Goal: Task Accomplishment & Management: Manage account settings

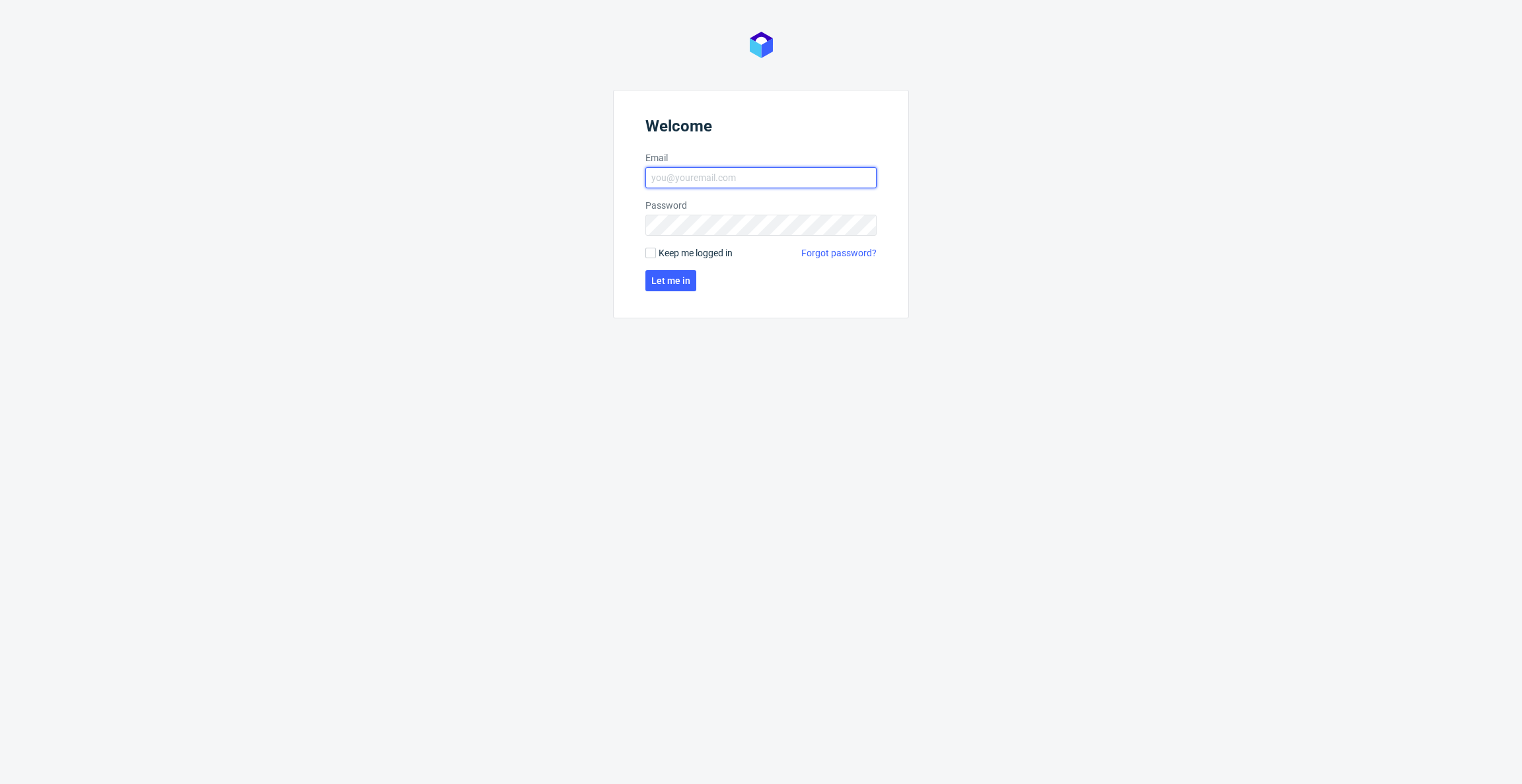
click at [762, 183] on input "Email" at bounding box center [760, 177] width 231 height 21
drag, startPoint x: 1059, startPoint y: 196, endPoint x: 844, endPoint y: 272, distance: 228.0
click at [1059, 196] on div "Welcome Email Password Keep me logged in Forgot password? Let me in" at bounding box center [761, 392] width 1522 height 784
click at [679, 251] on span "Keep me logged in" at bounding box center [696, 253] width 74 height 13
click at [656, 251] on input "Keep me logged in" at bounding box center [650, 252] width 10 height 10
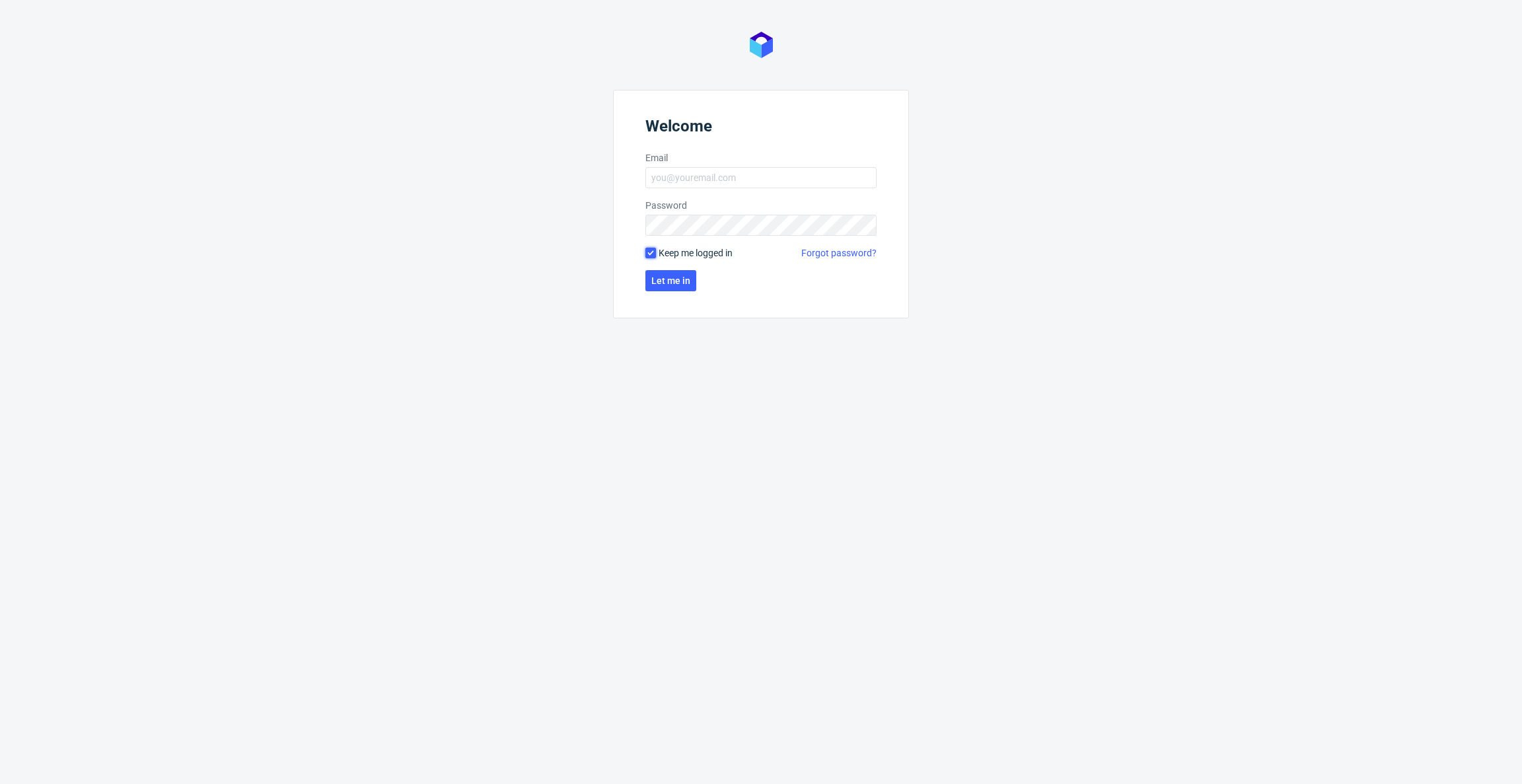
checkbox input "true"
click at [707, 188] on form "Welcome Email Password Email is required Keep me logged in Forgot password? Let…" at bounding box center [760, 215] width 296 height 251
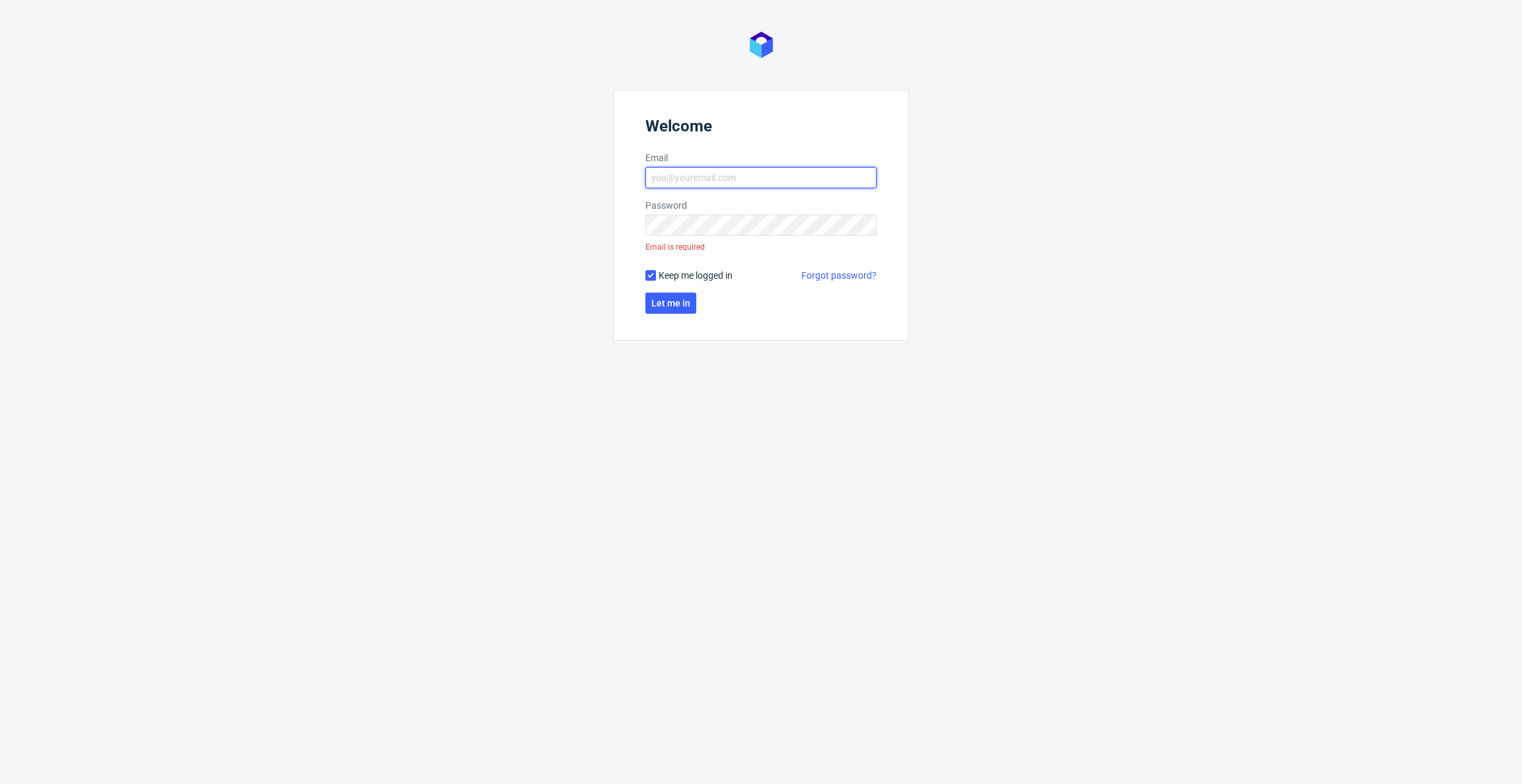
click at [710, 178] on input "Email" at bounding box center [760, 177] width 231 height 21
type input "[PERSON_NAME][EMAIL_ADDRESS][PERSON_NAME][DOMAIN_NAME]"
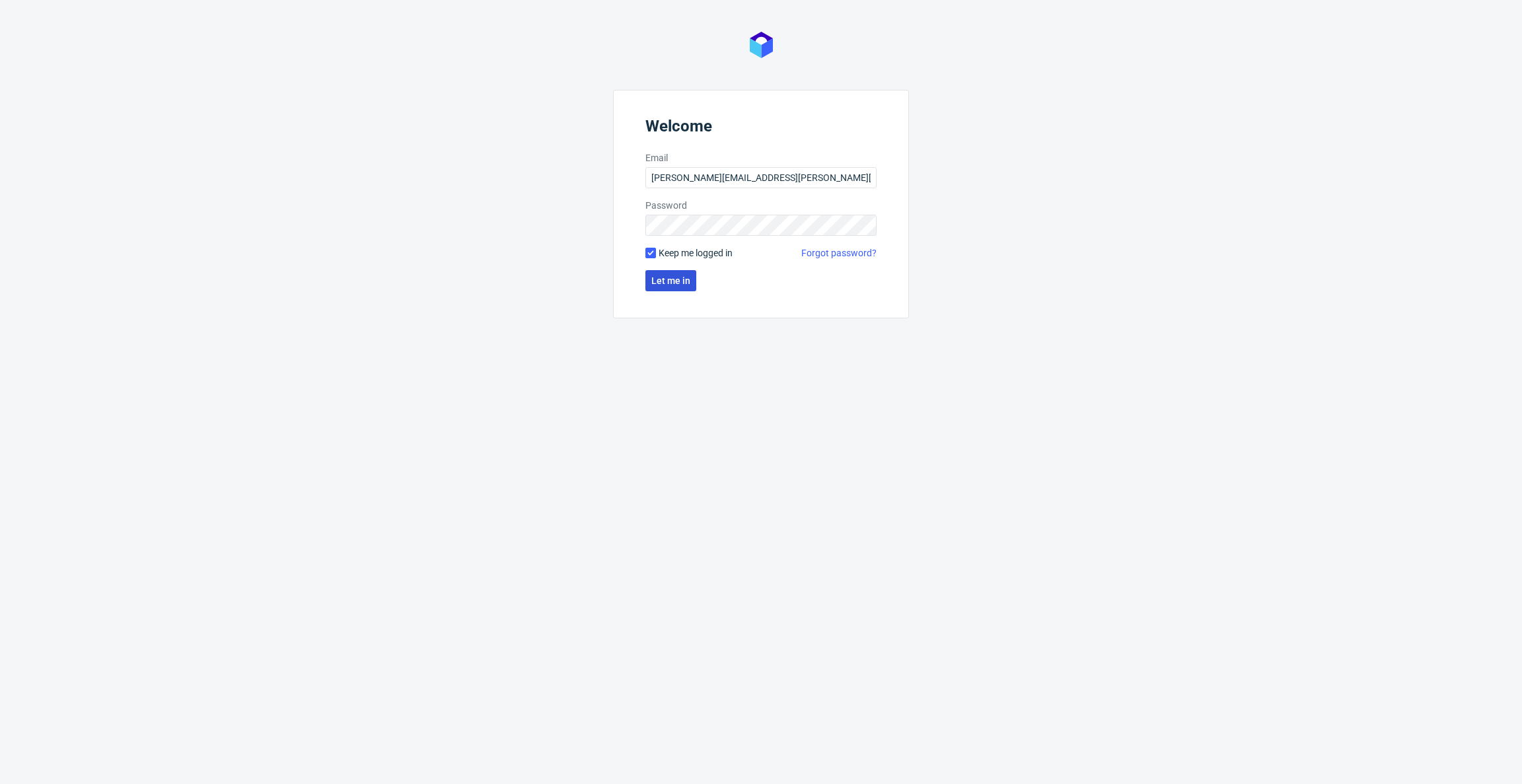
click at [661, 284] on span "Let me in" at bounding box center [671, 281] width 39 height 9
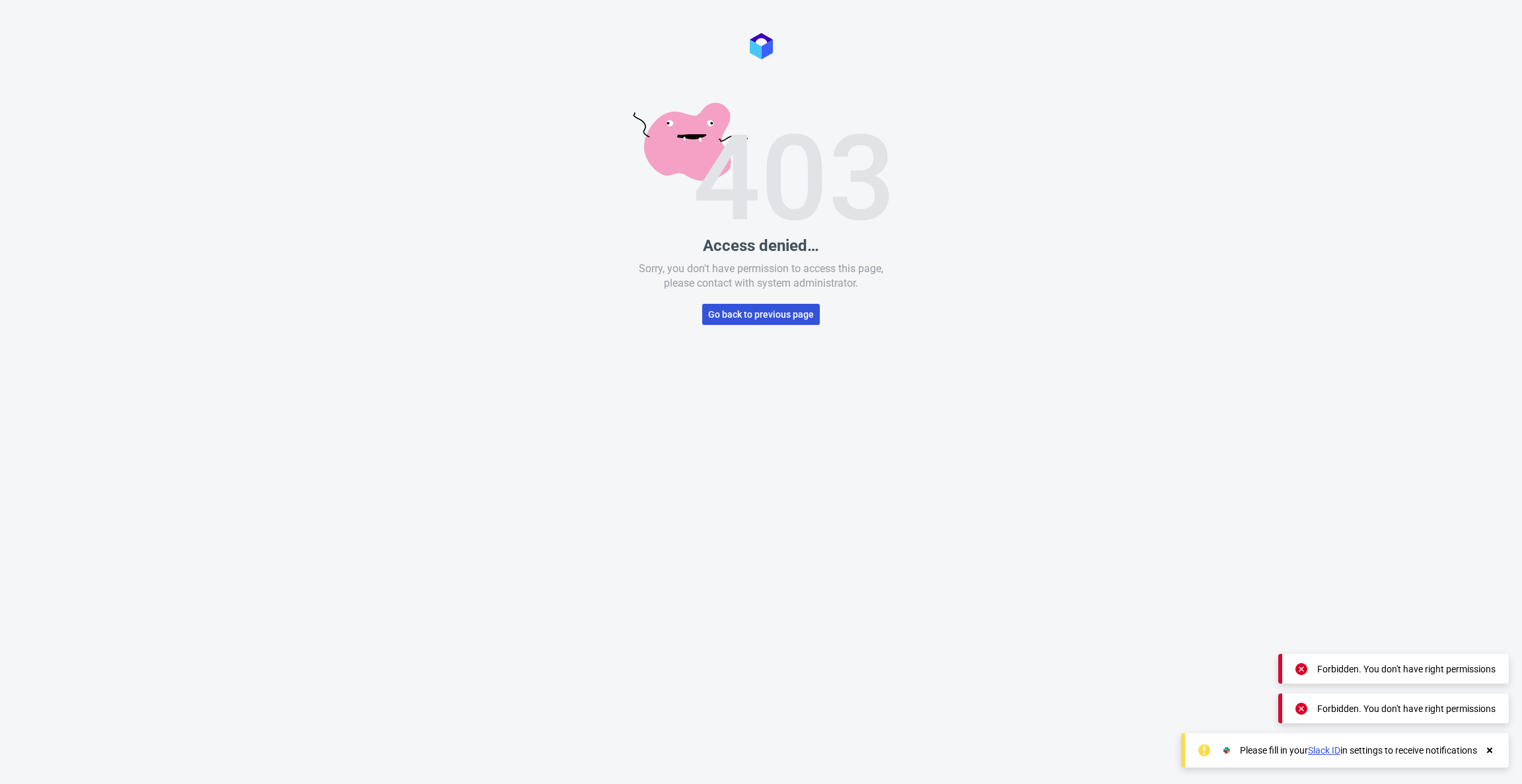
click at [778, 316] on span "Go back to previous page" at bounding box center [761, 314] width 106 height 9
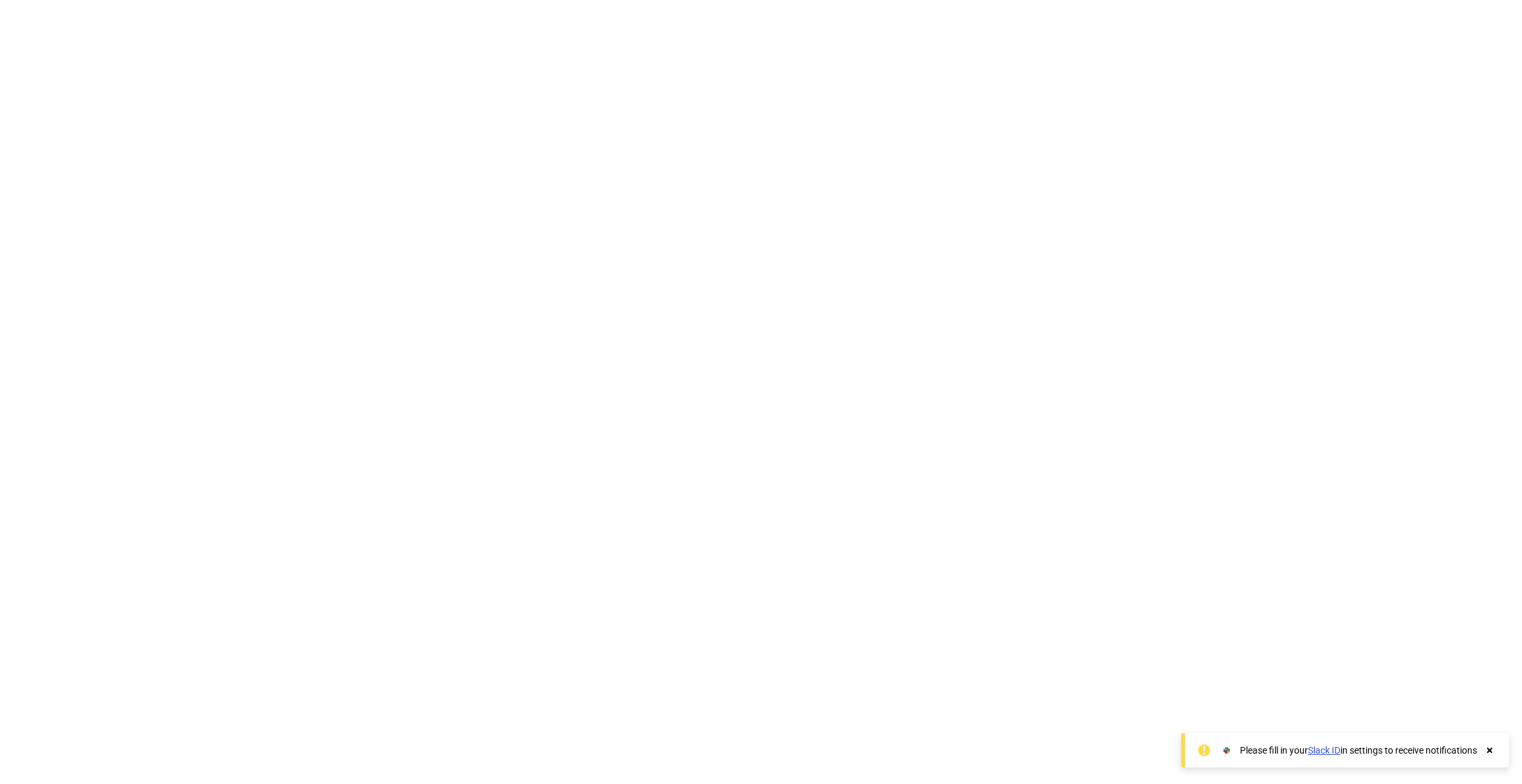
drag, startPoint x: 827, startPoint y: 359, endPoint x: 819, endPoint y: 354, distance: 9.4
click at [827, 359] on div "Unknown error." at bounding box center [761, 392] width 1522 height 784
click at [323, 56] on div "Unknown error." at bounding box center [761, 392] width 1522 height 784
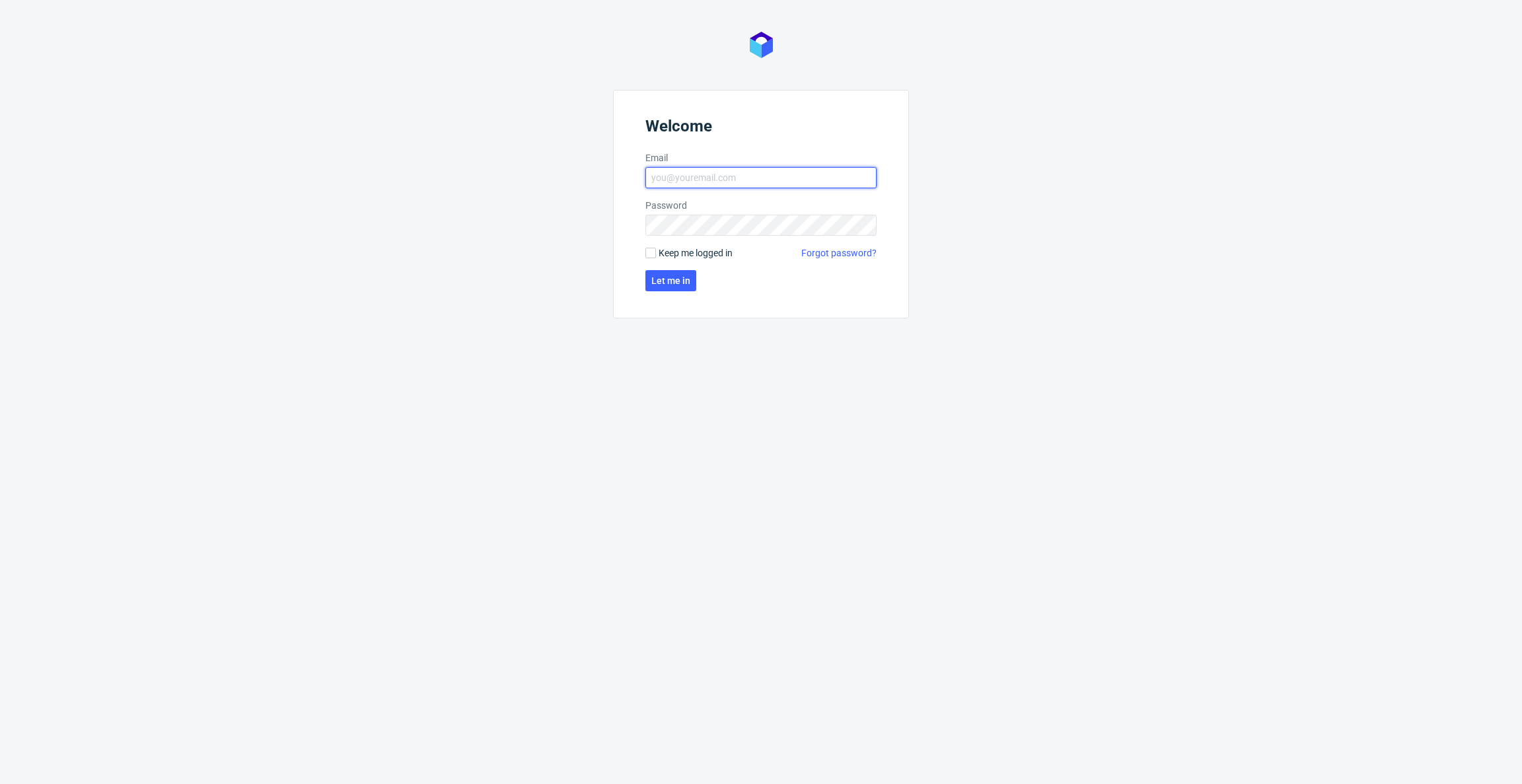
click at [694, 175] on input "Email" at bounding box center [760, 177] width 231 height 21
paste input "[PERSON_NAME][EMAIL_ADDRESS][PERSON_NAME][DOMAIN_NAME]"
type input "[PERSON_NAME][EMAIL_ADDRESS][PERSON_NAME][DOMAIN_NAME]"
drag, startPoint x: 1084, startPoint y: 220, endPoint x: 890, endPoint y: 243, distance: 195.4
click at [1083, 219] on div "Welcome Email andrzej.winecki@packhelp.com Password Keep me logged in Forgot pa…" at bounding box center [761, 392] width 1522 height 784
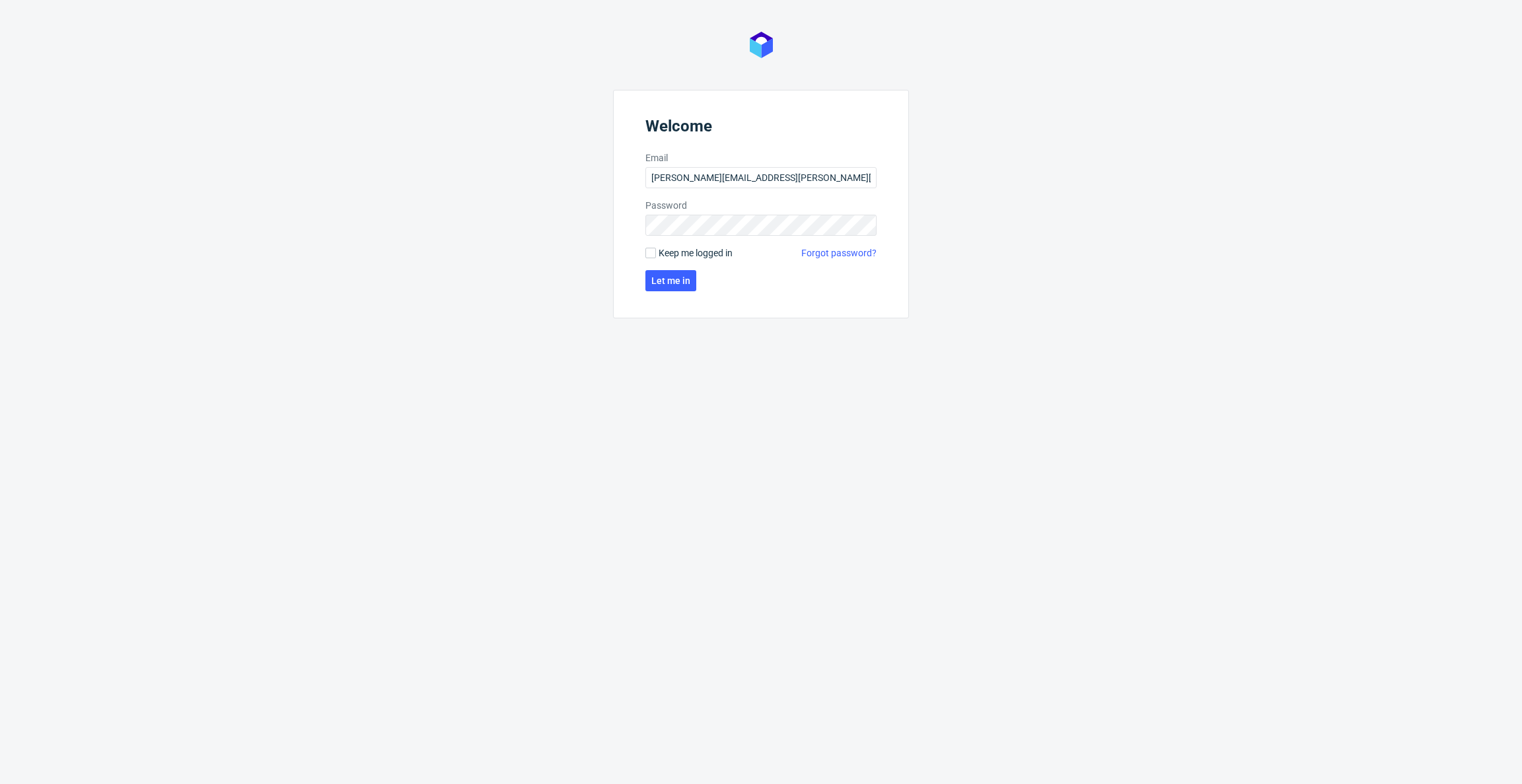
drag, startPoint x: 1082, startPoint y: 229, endPoint x: 748, endPoint y: 285, distance: 338.7
click at [1082, 229] on div "Welcome Email andrzej.winecki@packhelp.com Password Keep me logged in Forgot pa…" at bounding box center [761, 392] width 1522 height 784
click at [678, 284] on span "Let me in" at bounding box center [671, 281] width 39 height 9
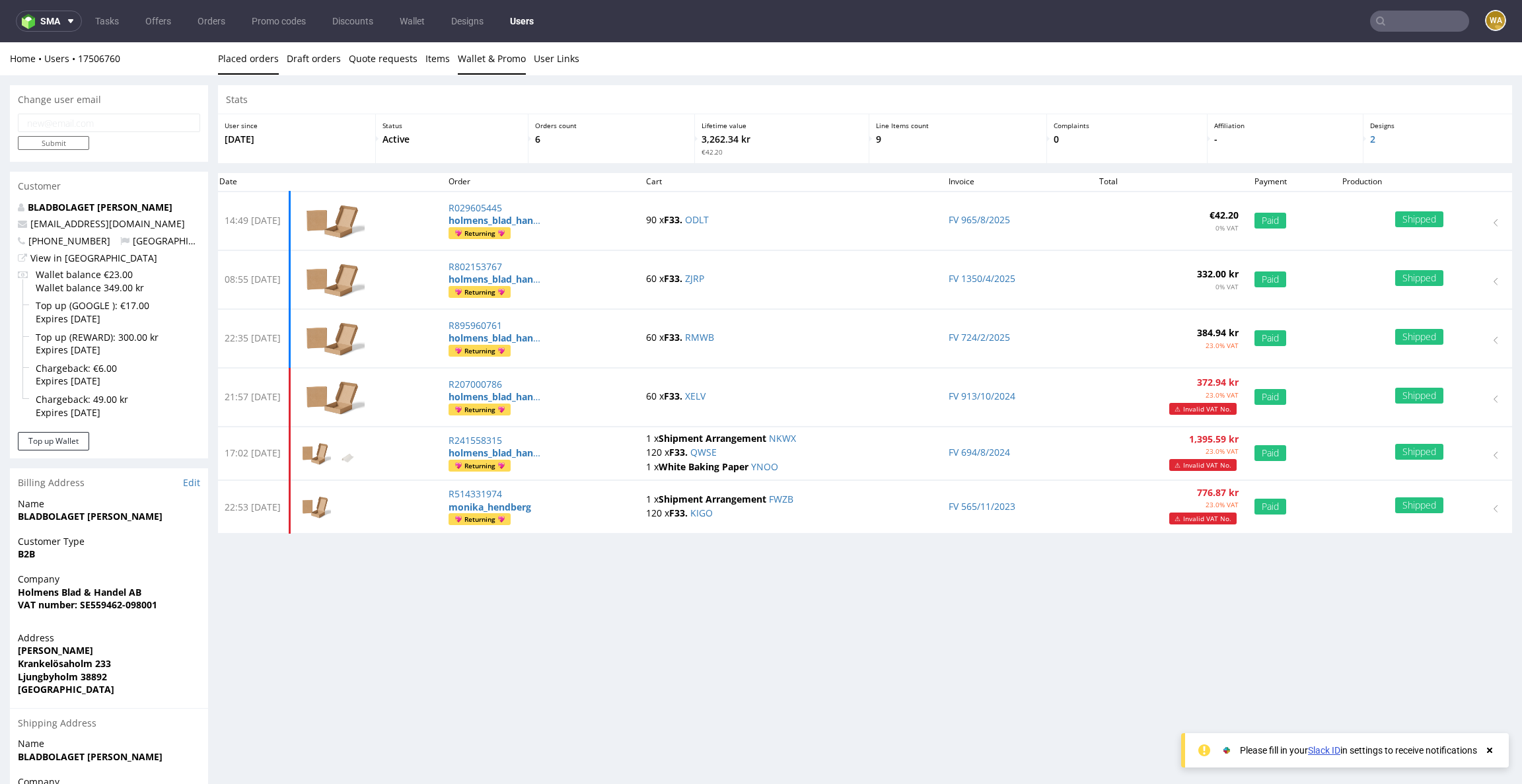
click at [470, 62] on link "Wallet & Promo" at bounding box center [491, 58] width 68 height 32
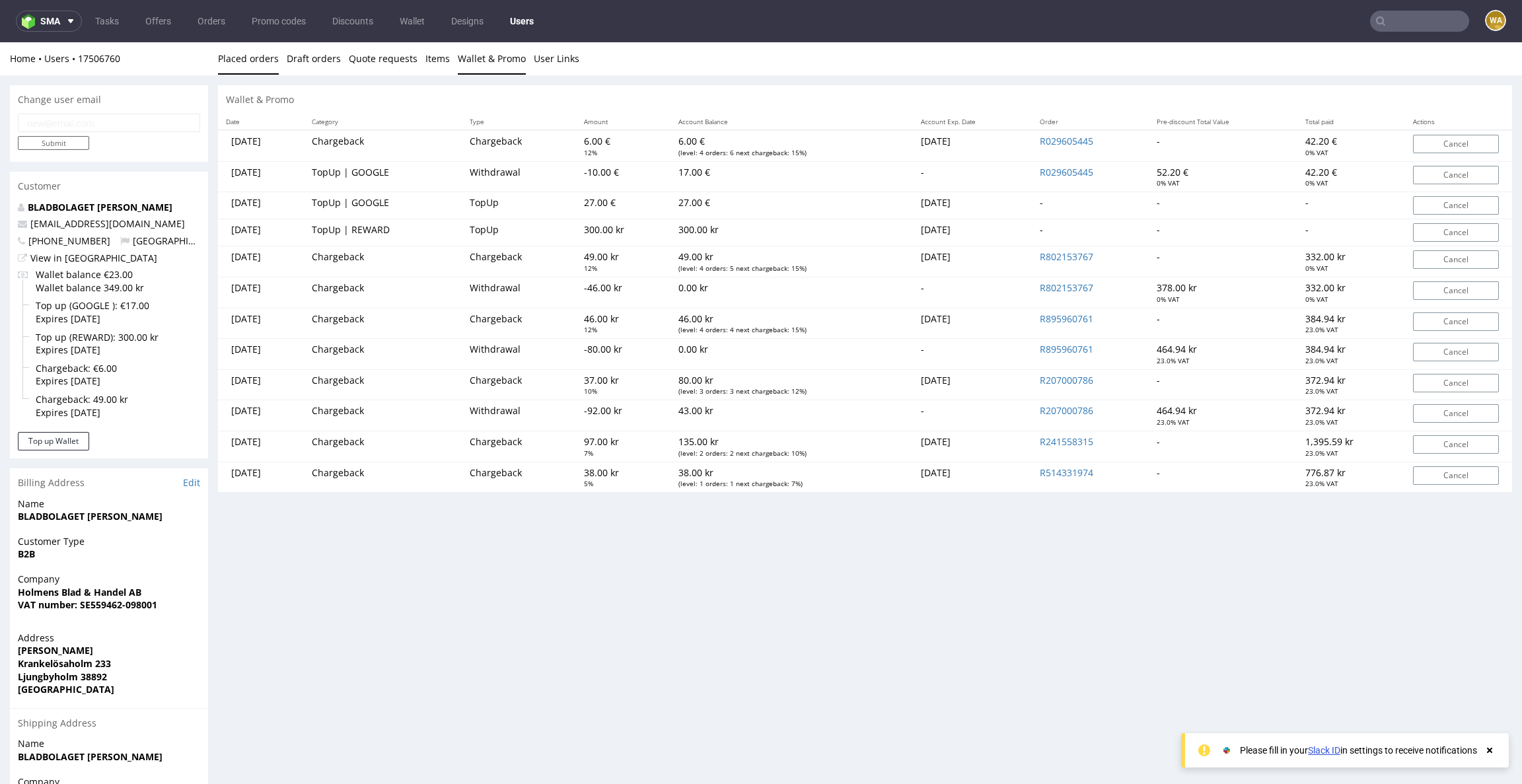
click at [246, 59] on link "Placed orders" at bounding box center [248, 58] width 61 height 32
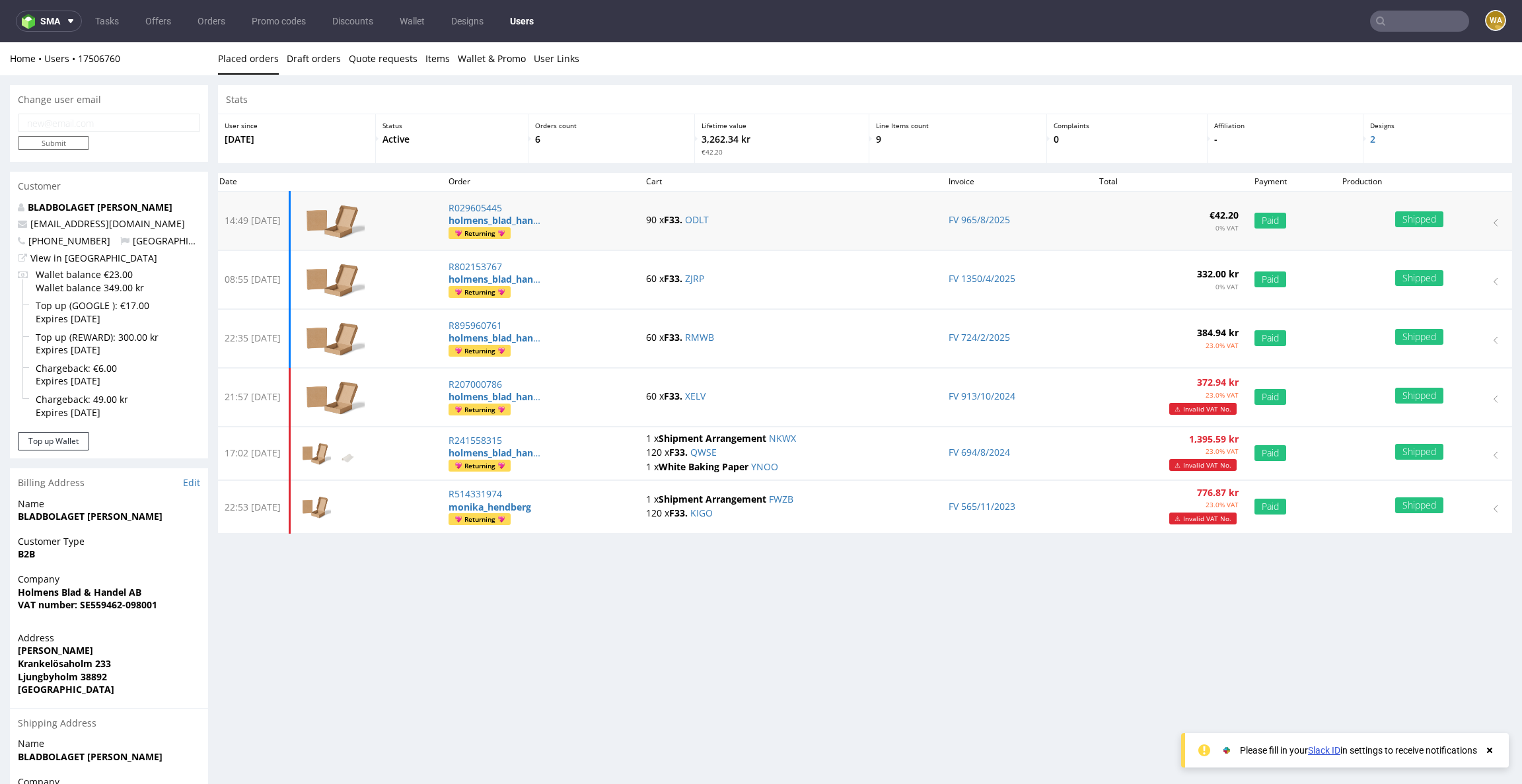
drag, startPoint x: 260, startPoint y: 222, endPoint x: 311, endPoint y: 224, distance: 51.0
click at [290, 224] on td "14:49 [DATE]" at bounding box center [250, 221] width 79 height 58
click at [498, 57] on link "Wallet & Promo" at bounding box center [491, 58] width 68 height 32
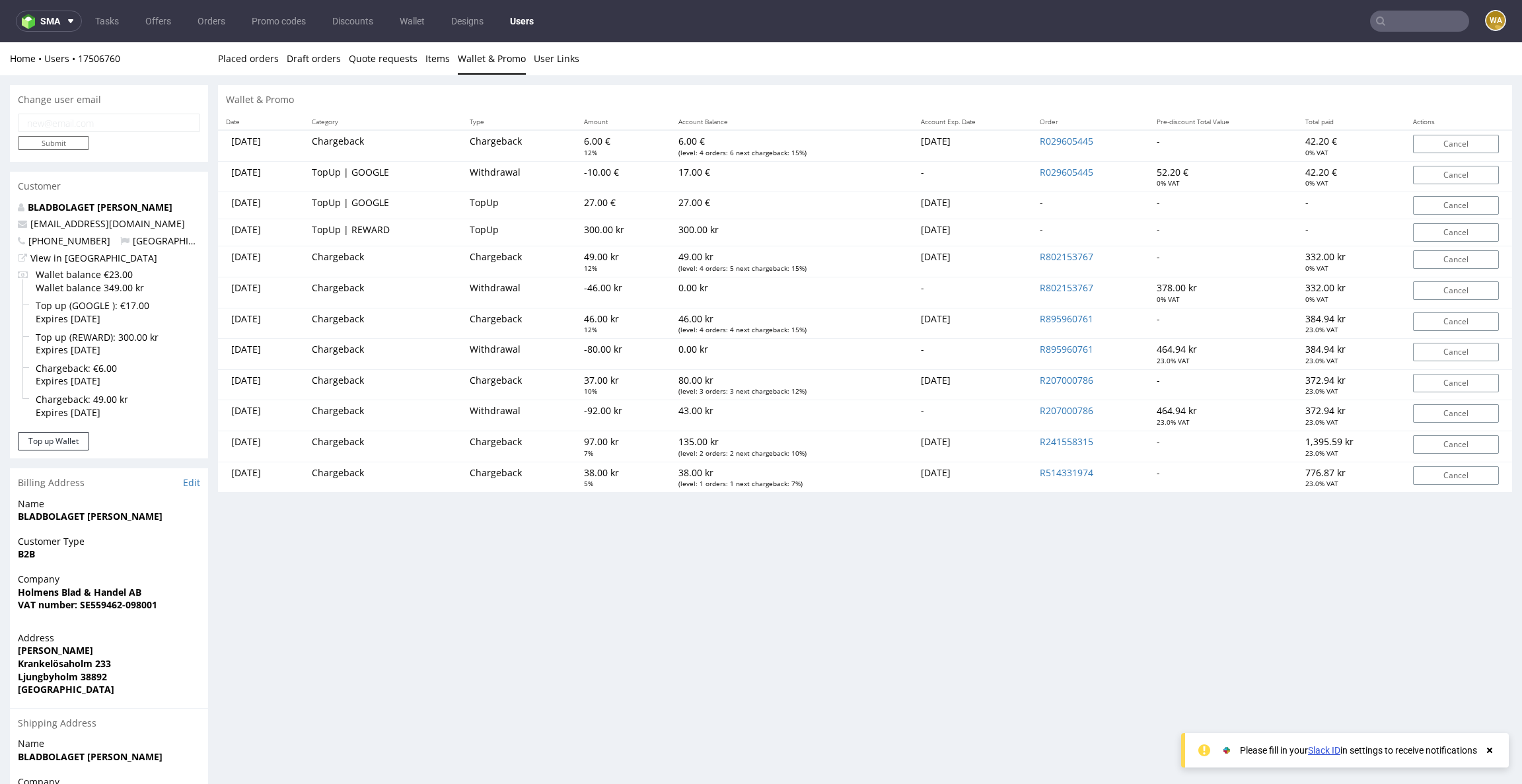
drag, startPoint x: 763, startPoint y: 234, endPoint x: 465, endPoint y: 203, distance: 299.6
click at [465, 203] on tbody "Tue 19.08.2025 Chargeback Chargeback 6.00 € 12% 6.00 € (level: 4 orders: 6 next…" at bounding box center [865, 310] width 1294 height 362
click at [462, 202] on td "TopUp | GOOGLE" at bounding box center [383, 205] width 158 height 27
drag, startPoint x: 339, startPoint y: 200, endPoint x: 837, endPoint y: 232, distance: 499.0
click at [835, 231] on tbody "Tue 19.08.2025 Chargeback Chargeback 6.00 € 12% 6.00 € (level: 4 orders: 6 next…" at bounding box center [865, 310] width 1294 height 362
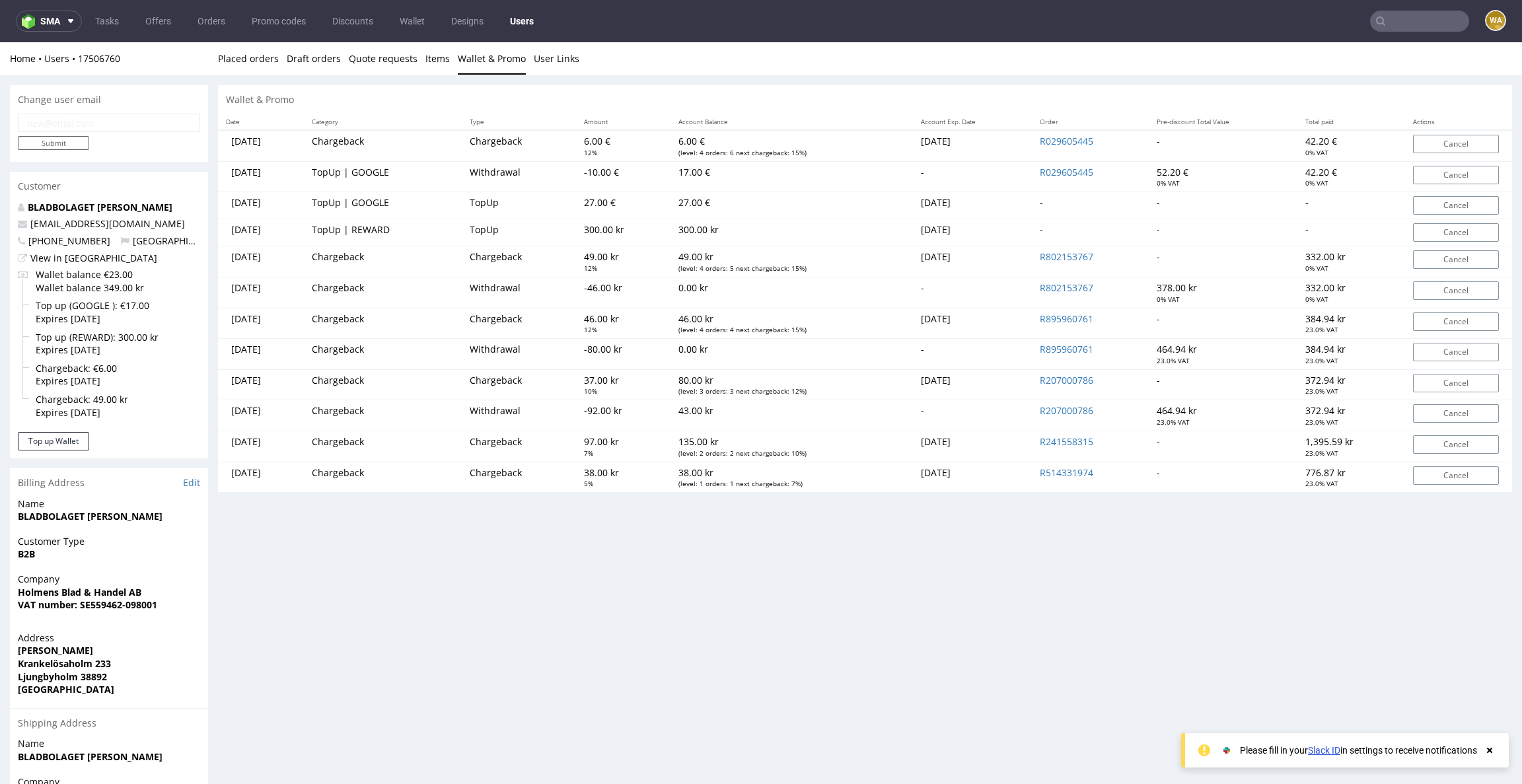
click at [1323, 238] on td "-" at bounding box center [1351, 233] width 108 height 27
drag, startPoint x: 249, startPoint y: 202, endPoint x: 298, endPoint y: 231, distance: 56.9
click at [298, 231] on tbody "Tue 19.08.2025 Chargeback Chargeback 6.00 € 12% 6.00 € (level: 4 orders: 6 next…" at bounding box center [865, 310] width 1294 height 362
click at [298, 230] on td "Thu 15.05.2025" at bounding box center [260, 233] width 86 height 27
click at [71, 442] on button "Top up Wallet" at bounding box center [53, 441] width 71 height 19
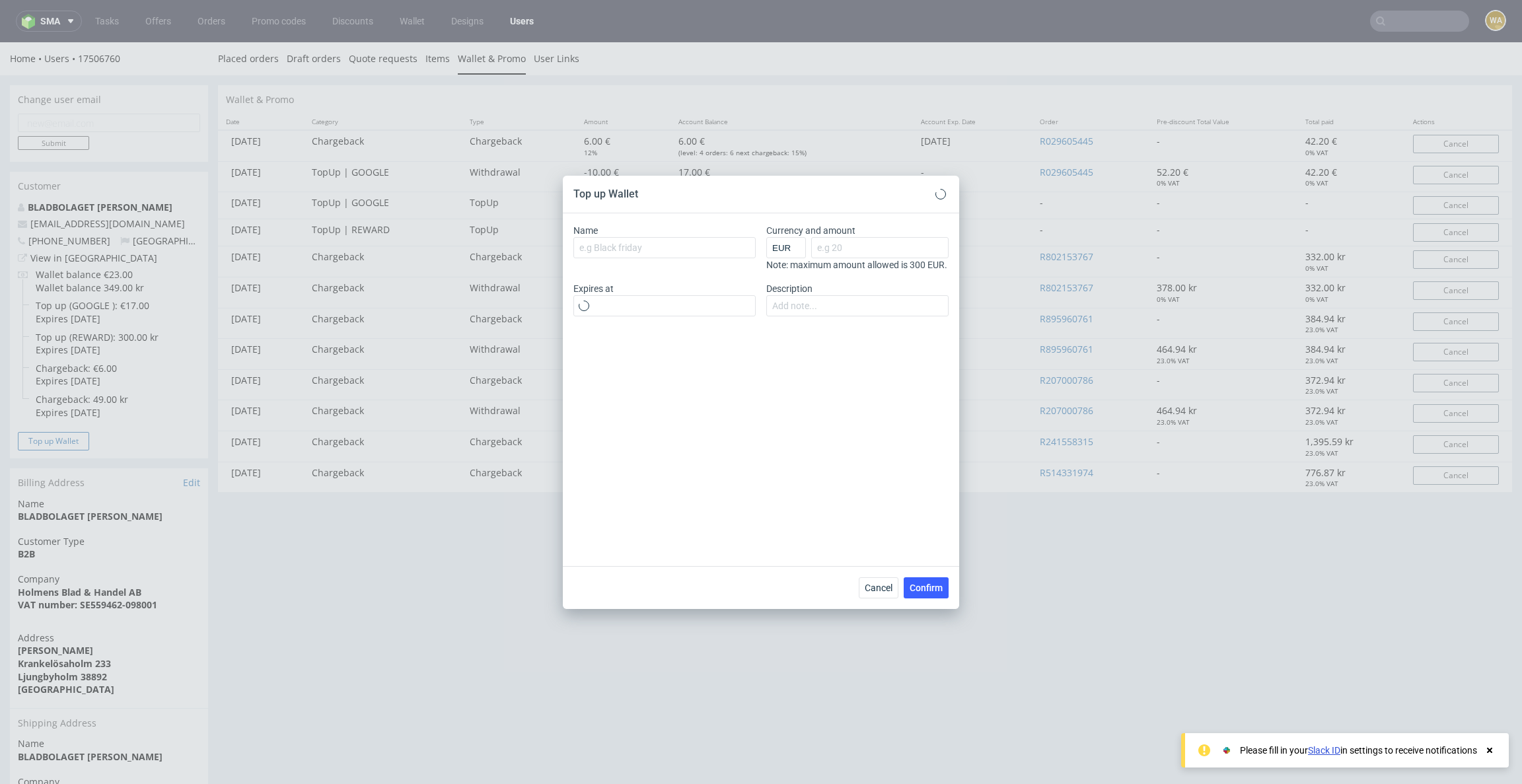
type input "27/08/2025"
click at [742, 375] on div "Name Currency and amount EUR GBP PLN SEK RON Note: maximum amount allowed is 30…" at bounding box center [761, 389] width 397 height 353
click at [863, 591] on button "Cancel" at bounding box center [878, 588] width 40 height 21
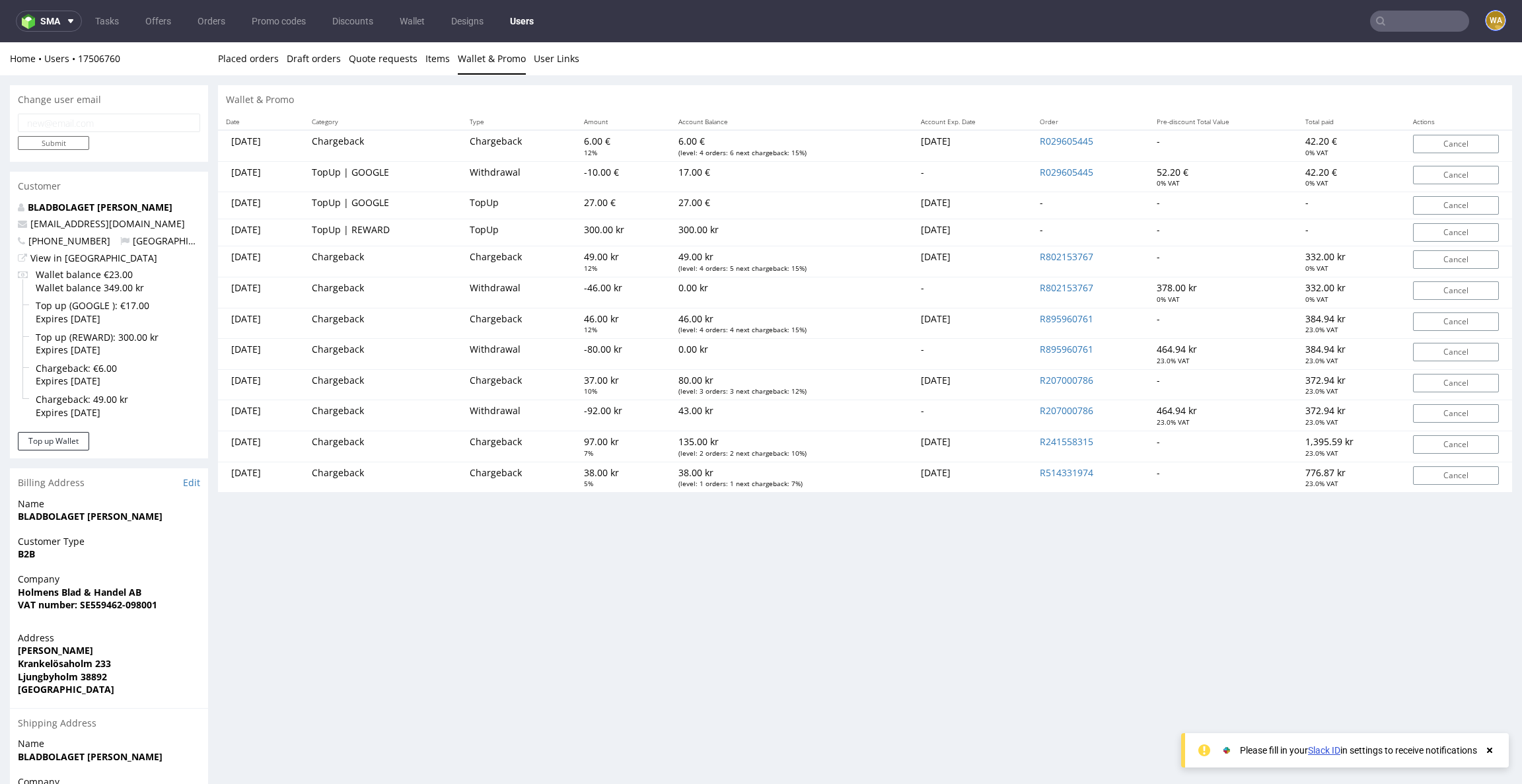
click at [1489, 16] on figcaption "WA" at bounding box center [1495, 20] width 19 height 19
click at [717, 520] on div "Stats User since 7th Nov 2023 Status Active Orders count 6 Lifetime value 3,262…" at bounding box center [865, 493] width 1294 height 816
click at [744, 86] on div "Wallet & Promo" at bounding box center [865, 99] width 1294 height 29
click at [674, 90] on div "Wallet & Promo" at bounding box center [865, 99] width 1294 height 29
click at [1102, 118] on th "Order" at bounding box center [1090, 122] width 117 height 17
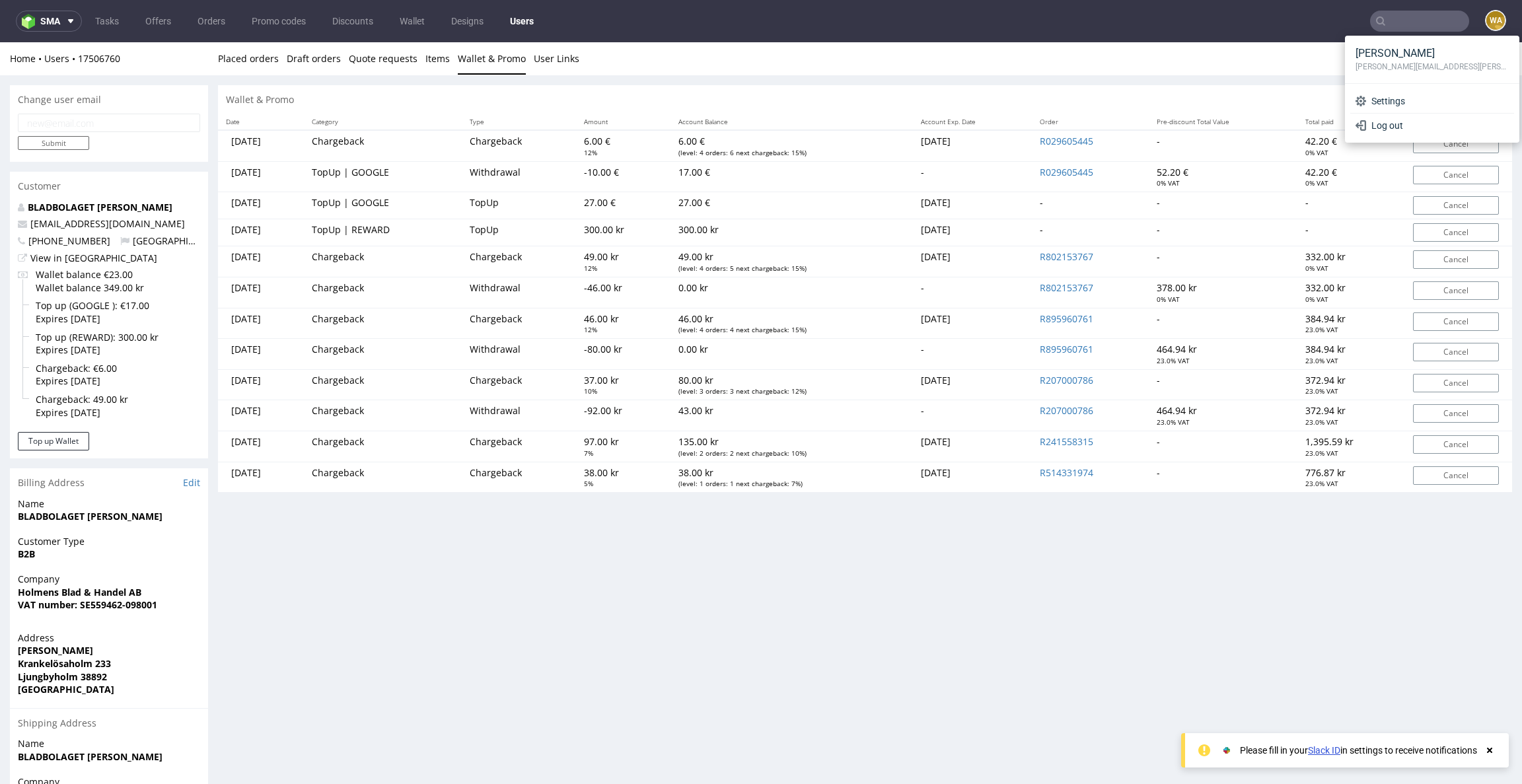
click at [1152, 100] on div "Wallet & Promo" at bounding box center [865, 99] width 1294 height 29
click at [1486, 22] on figcaption "WA" at bounding box center [1495, 20] width 19 height 19
click at [917, 89] on div "Wallet & Promo" at bounding box center [865, 99] width 1294 height 29
click at [240, 58] on link "Placed orders" at bounding box center [248, 58] width 61 height 32
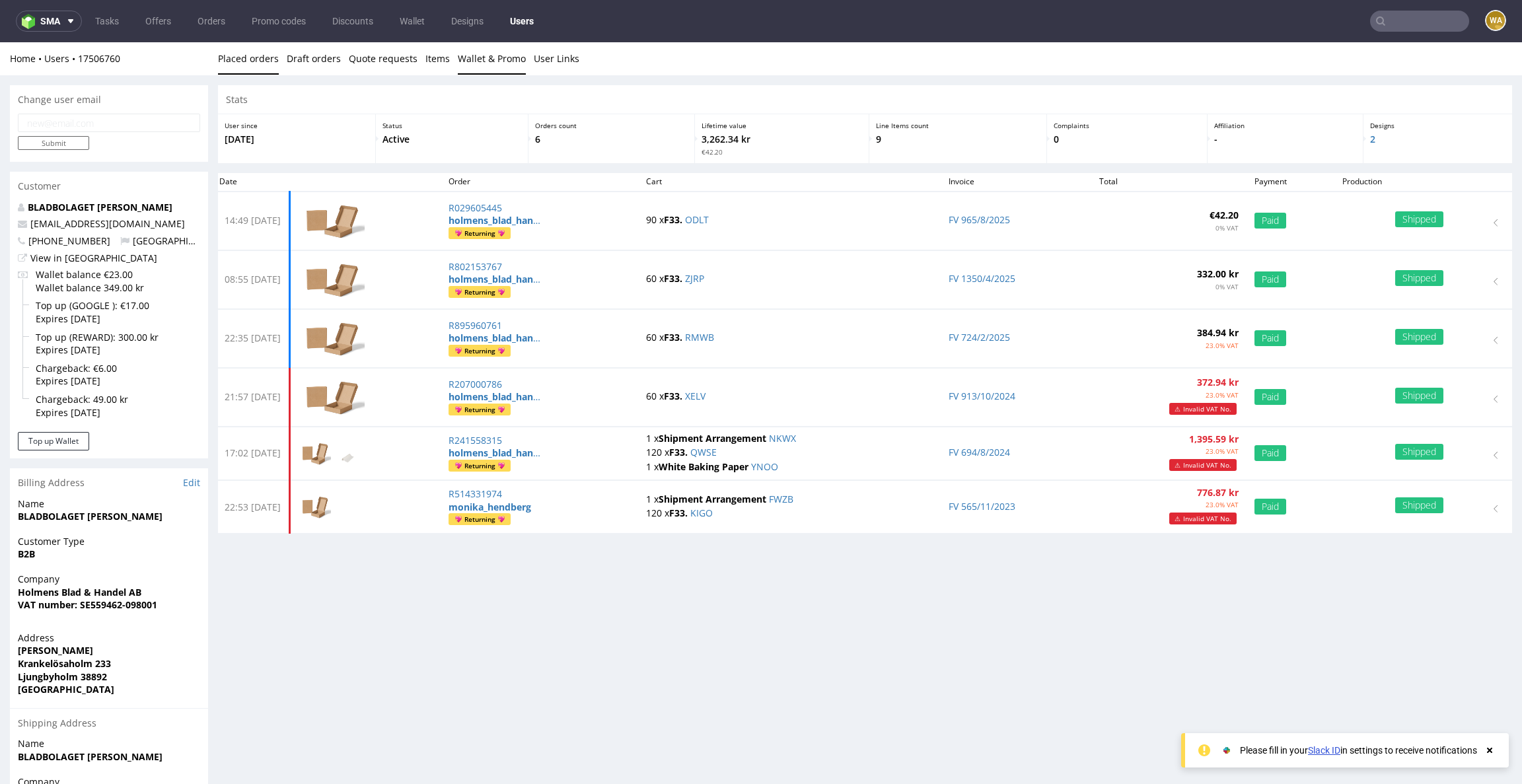
click at [475, 56] on link "Wallet & Promo" at bounding box center [491, 58] width 68 height 32
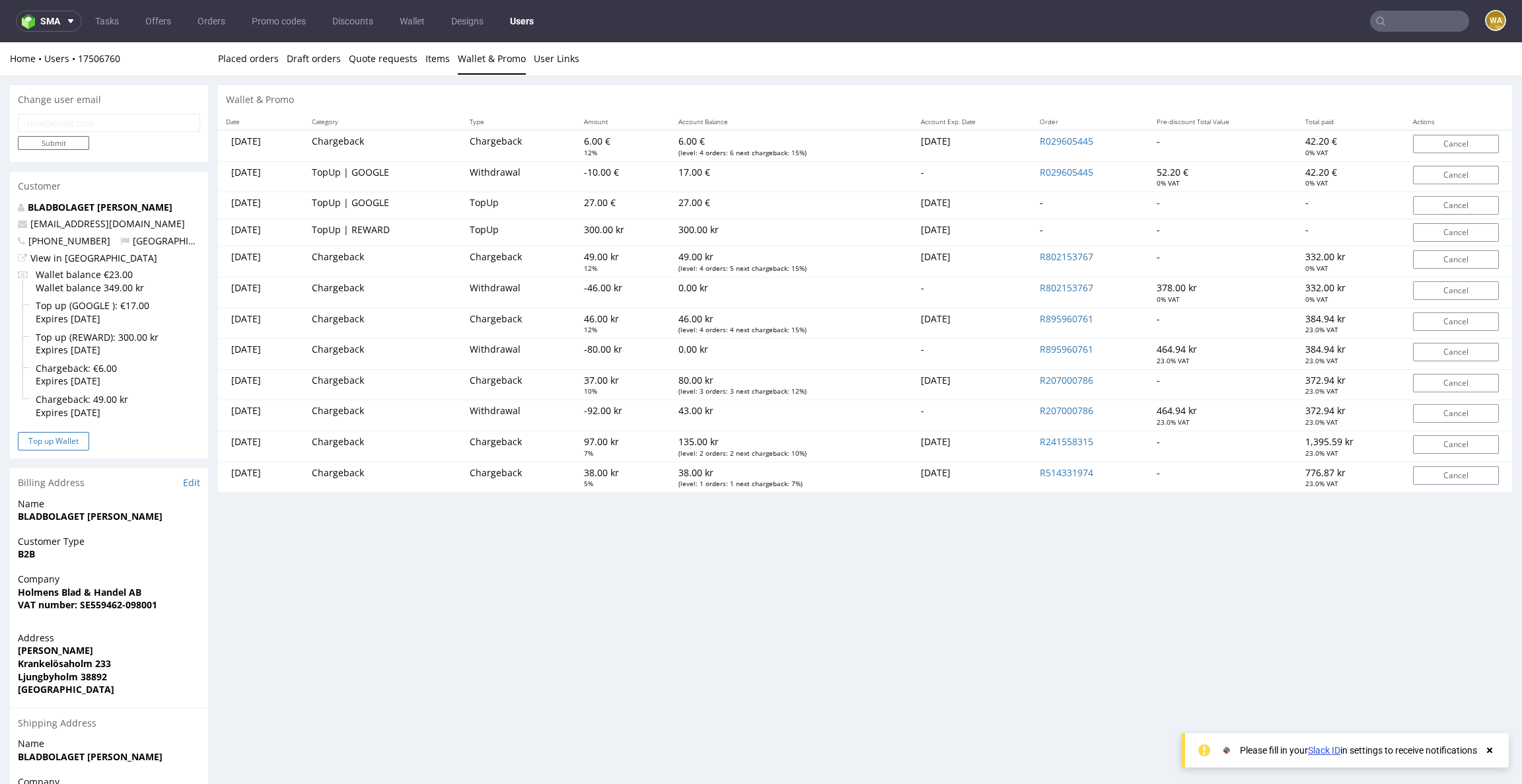
click at [57, 440] on button "Top up Wallet" at bounding box center [53, 441] width 71 height 19
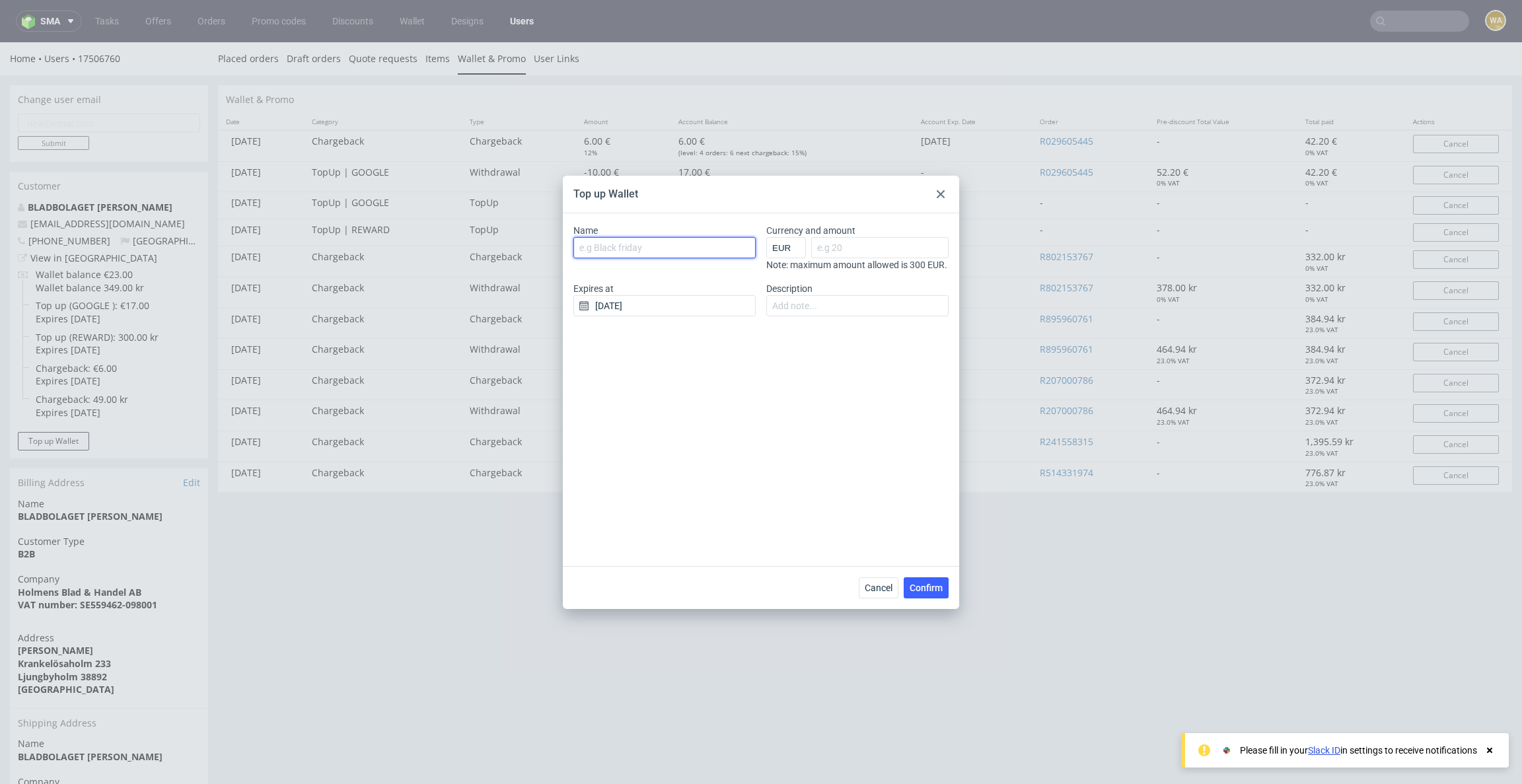
click at [656, 249] on input "Name" at bounding box center [665, 247] width 183 height 21
drag, startPoint x: 857, startPoint y: 363, endPoint x: 853, endPoint y: 355, distance: 8.9
click at [857, 363] on div "Name Currency and amount EUR GBP PLN SEK RON Note: maximum amount allowed is 30…" at bounding box center [761, 389] width 397 height 353
click at [780, 248] on select "EUR GBP PLN SEK RON" at bounding box center [786, 247] width 40 height 21
click at [767, 237] on select "EUR GBP PLN SEK RON" at bounding box center [786, 247] width 40 height 21
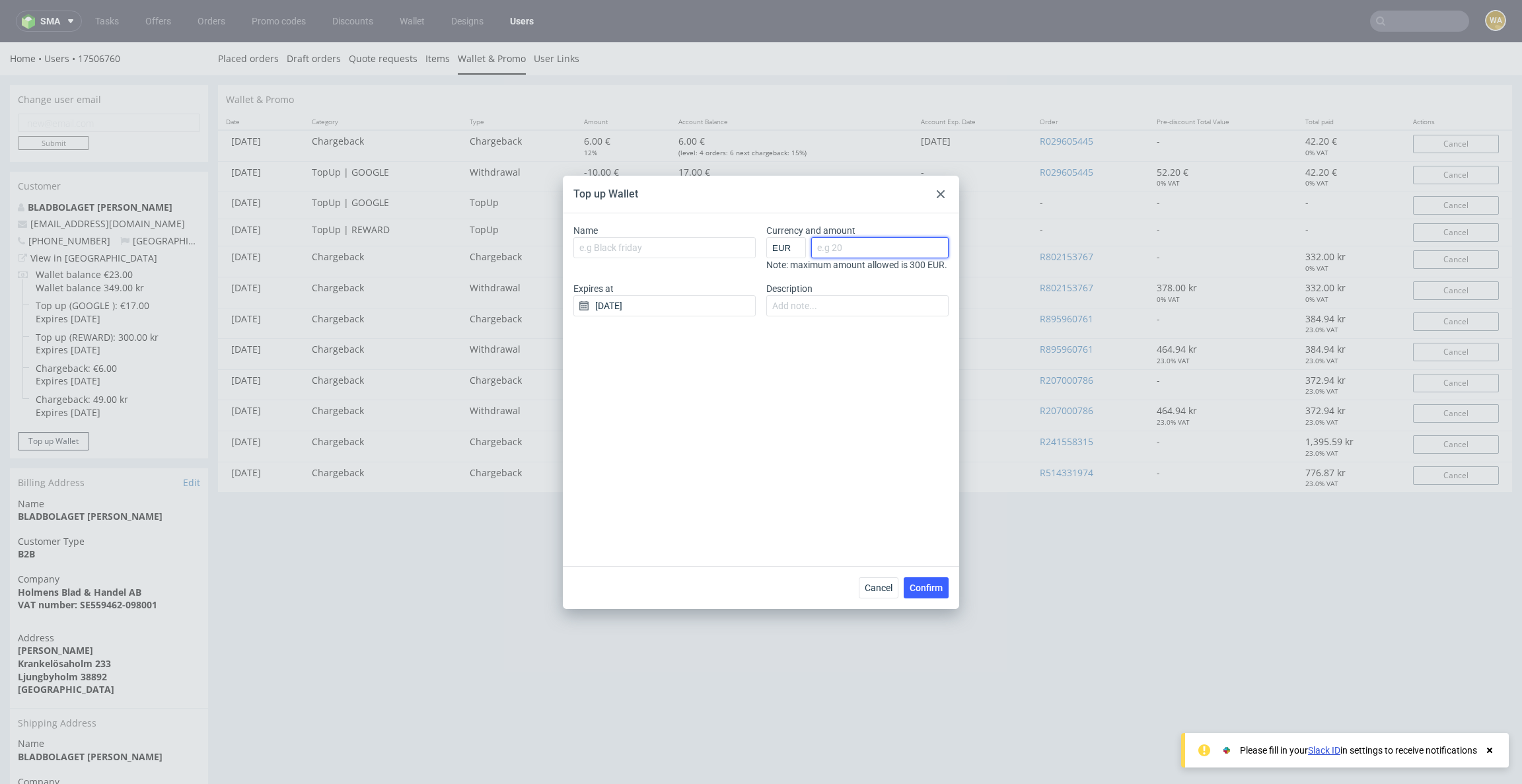
click at [842, 246] on input "Currency and amount" at bounding box center [880, 247] width 137 height 21
type input "27"
click at [851, 401] on div "Name Currency and amount EUR GBP PLN SEK RON 27 Note: maximum amount allowed is…" at bounding box center [761, 389] width 397 height 353
click at [697, 247] on input "Name" at bounding box center [665, 247] width 183 height 21
click at [834, 395] on div "Name Currency and amount EUR GBP PLN SEK RON 27 Note: maximum amount allowed is…" at bounding box center [761, 389] width 397 height 353
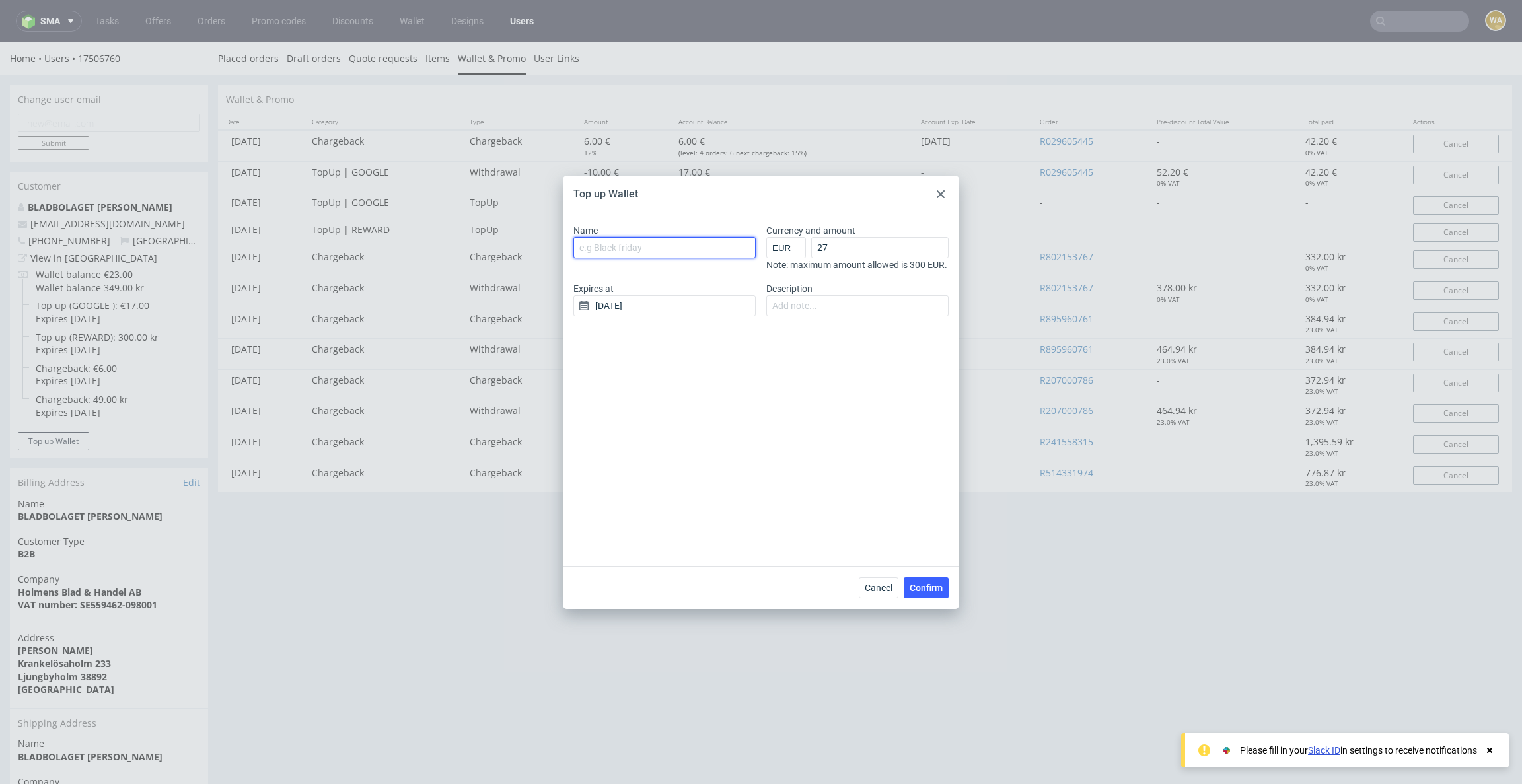
click at [646, 247] on input "Name" at bounding box center [665, 247] width 183 height 21
type input "REGION"
type input "Region Phaseout"
click at [729, 406] on div "Name Region Phaseout Currency and amount EUR GBP PLN SEK RON 27 Note: maximum a…" at bounding box center [761, 389] width 397 height 353
click at [666, 250] on input "Region Phaseout" at bounding box center [665, 247] width 183 height 21
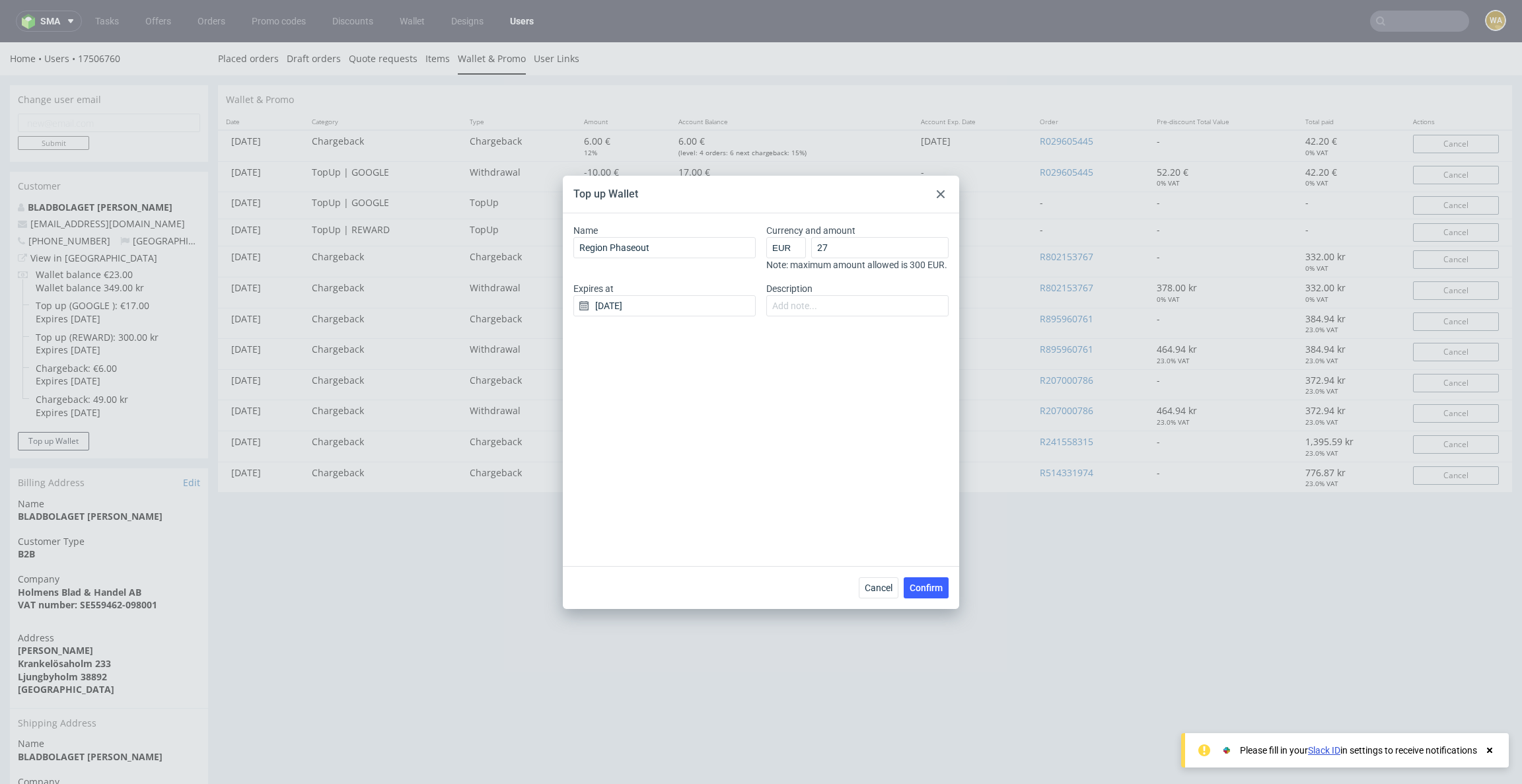
click at [701, 394] on div "Name Region Phaseout Currency and amount EUR GBP PLN SEK RON 27 Note: maximum a…" at bounding box center [761, 389] width 397 height 353
click at [805, 316] on input "Description" at bounding box center [857, 306] width 183 height 21
type input "Converting"
type input "SEK funds are no longer spendable after region phase out"
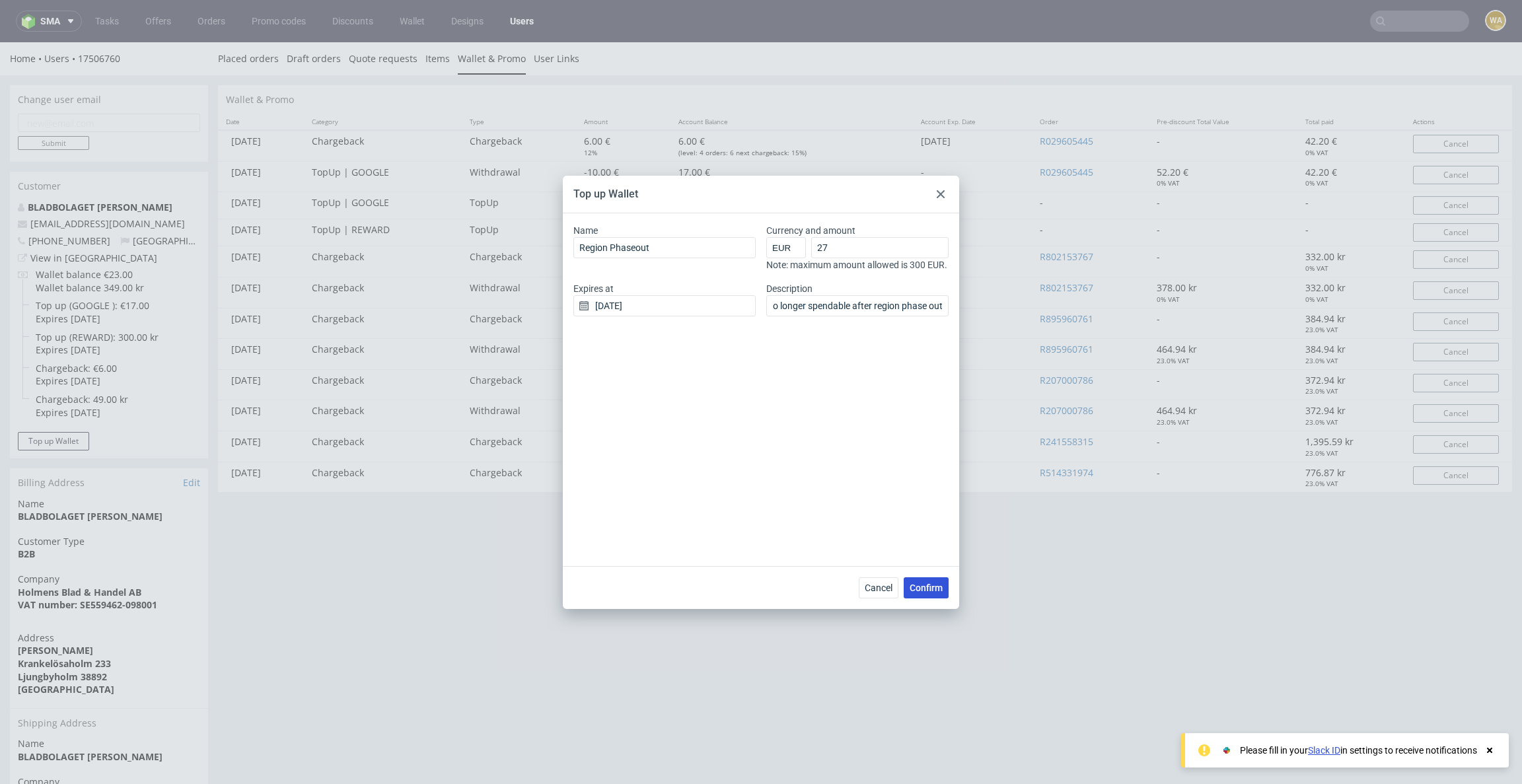
click at [933, 588] on span "Confirm" at bounding box center [926, 588] width 33 height 9
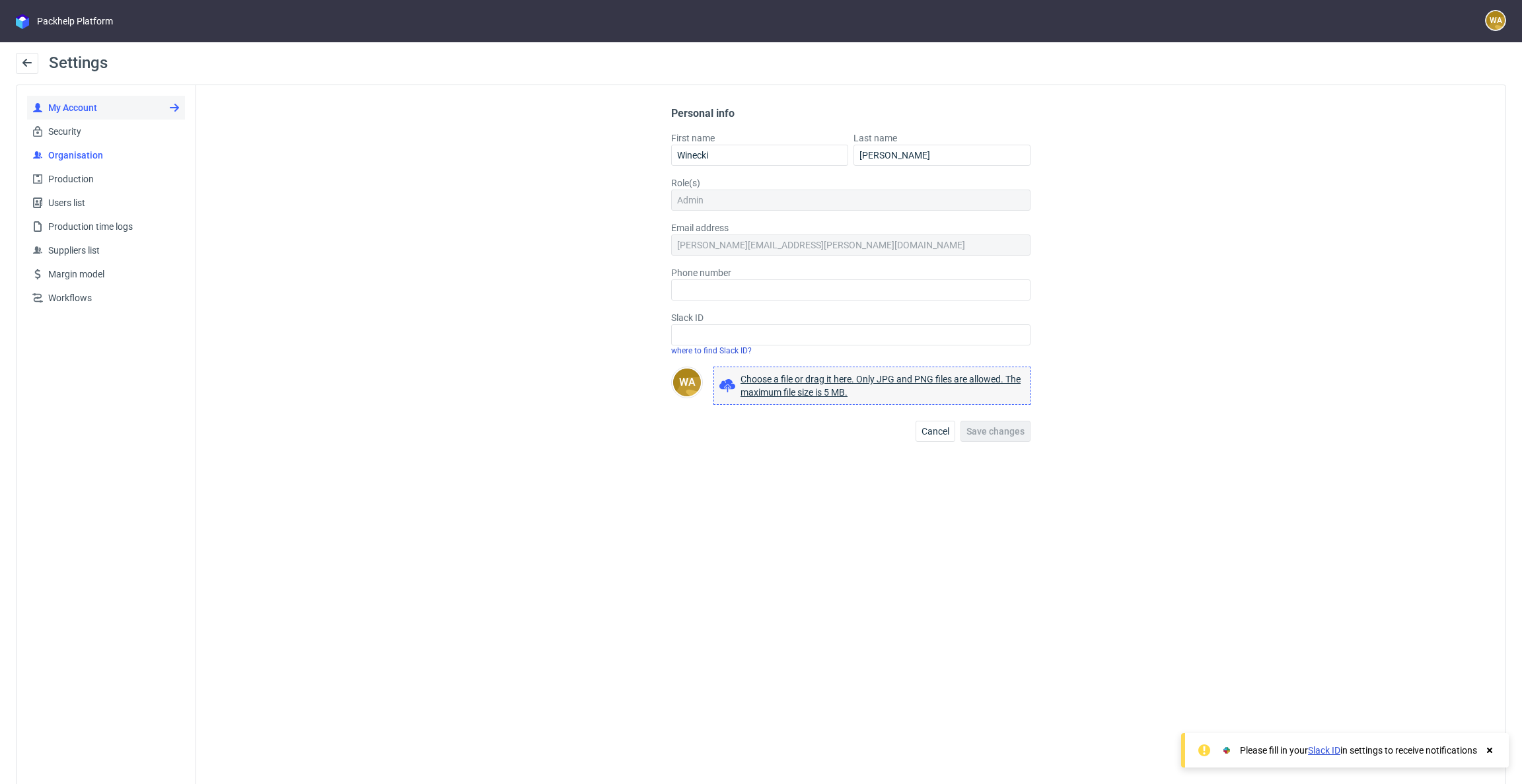
click at [73, 159] on span "Organisation" at bounding box center [111, 155] width 137 height 13
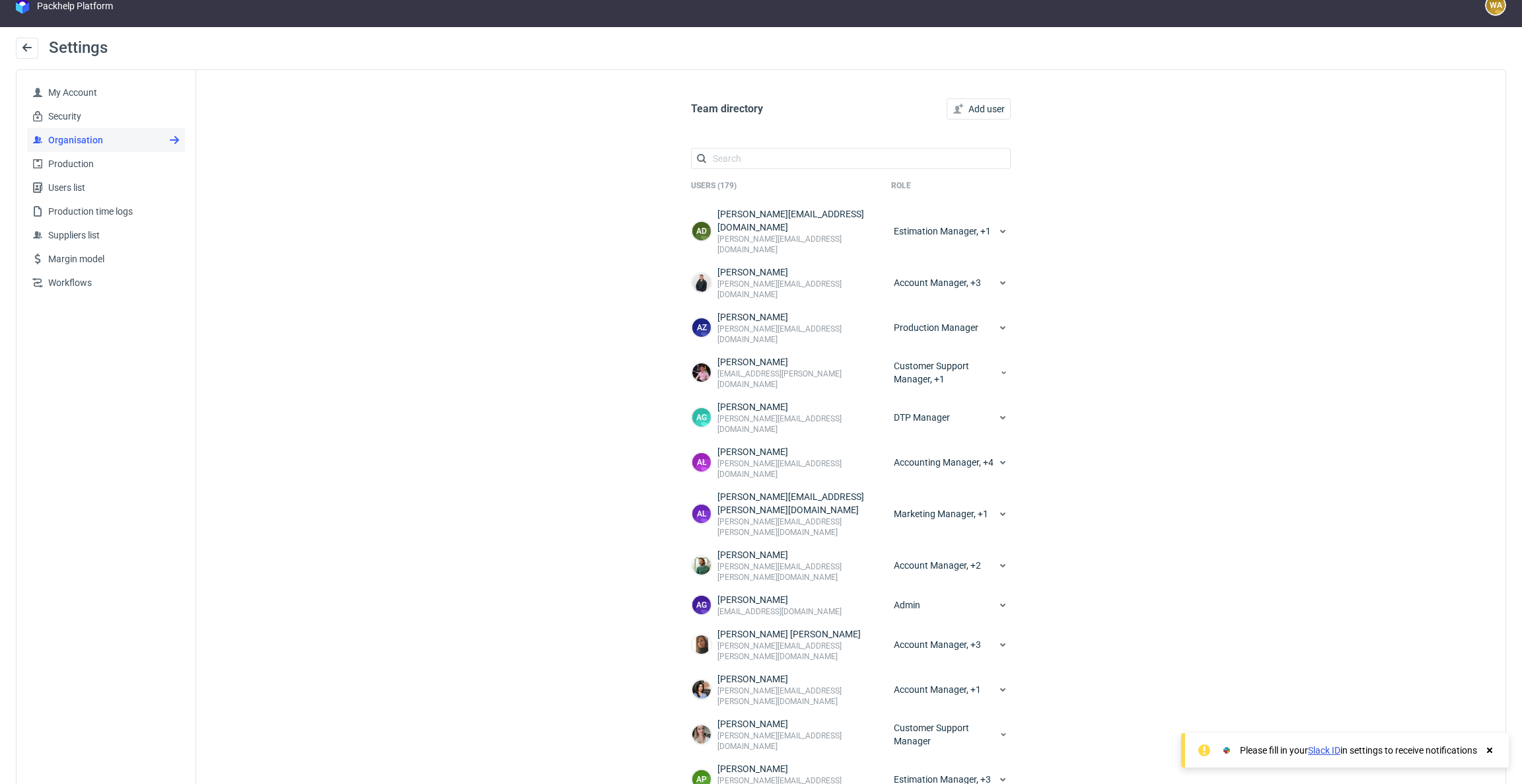
scroll to position [27, 0]
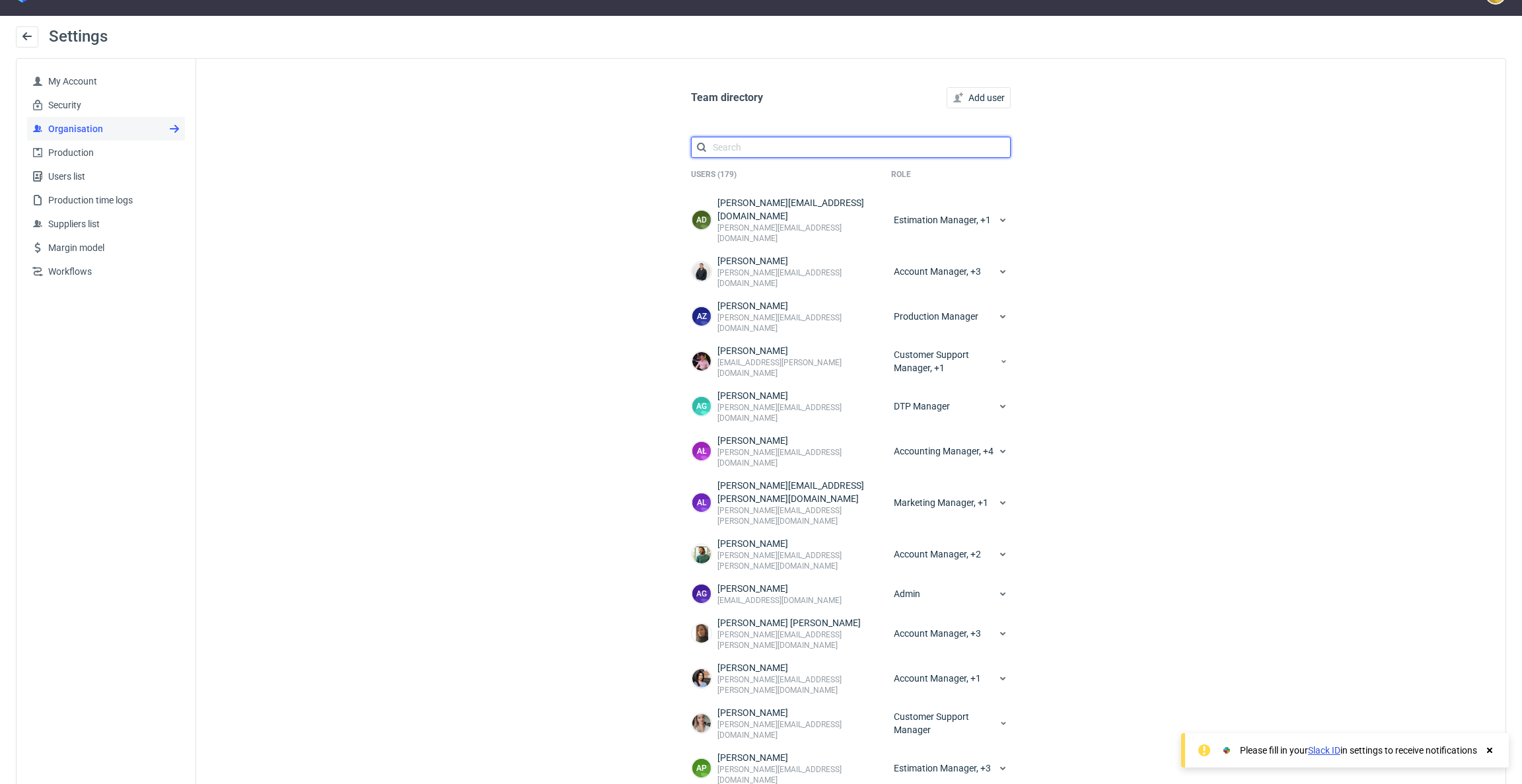
click at [891, 150] on input "text" at bounding box center [850, 147] width 320 height 21
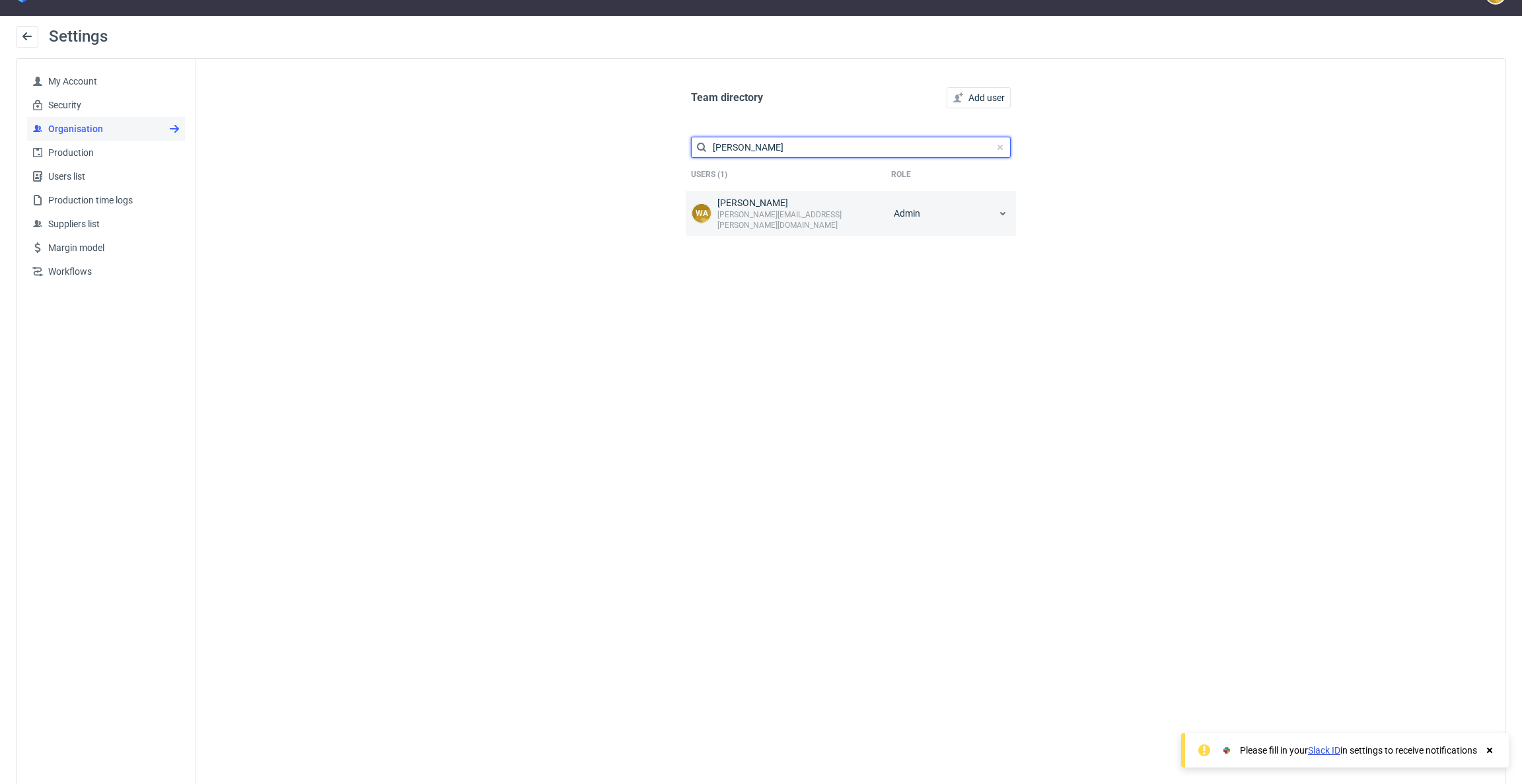
type input "andrzej"
click at [1000, 212] on icon at bounding box center [1002, 212] width 10 height 10
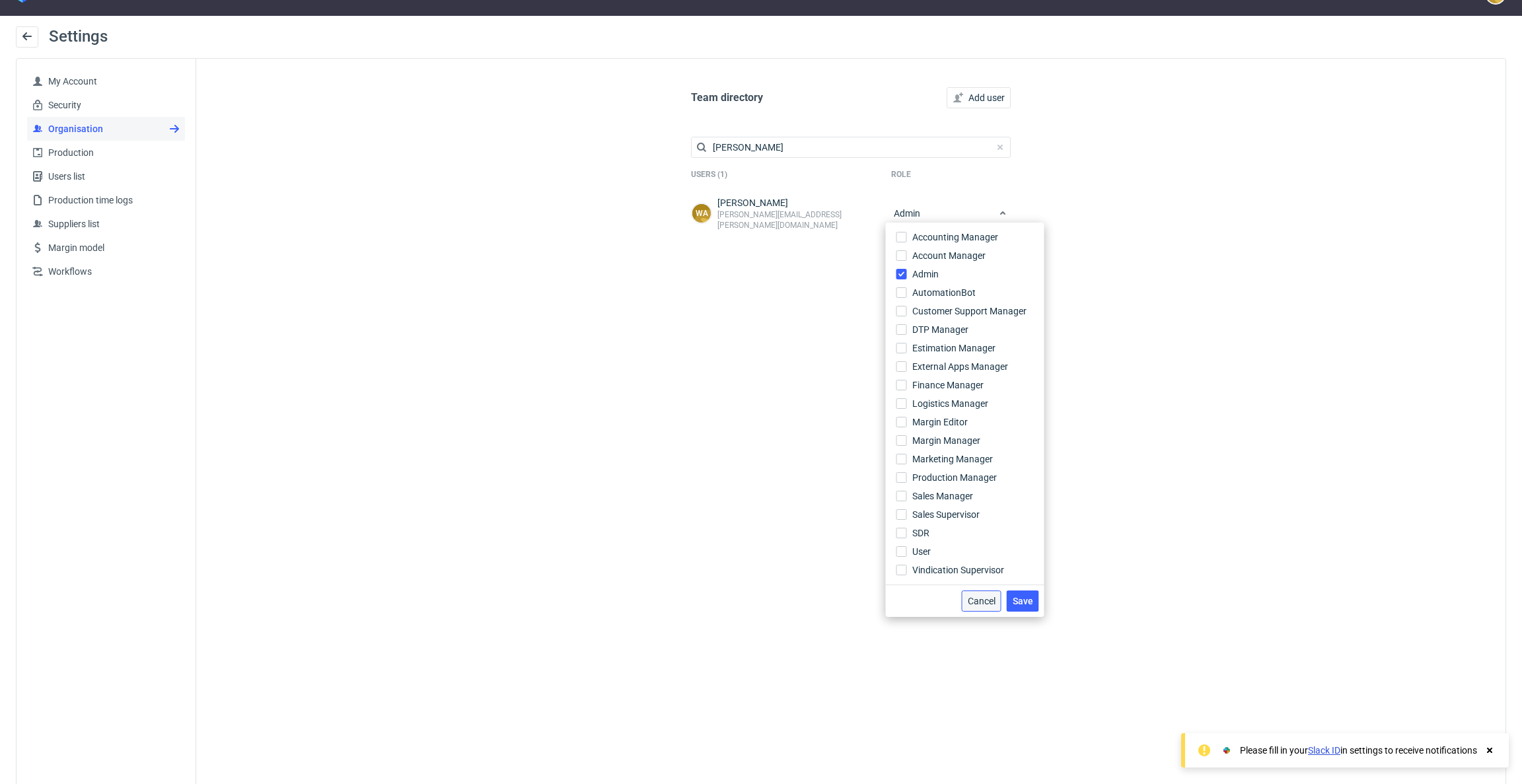
click at [977, 601] on span "Cancel" at bounding box center [982, 601] width 28 height 9
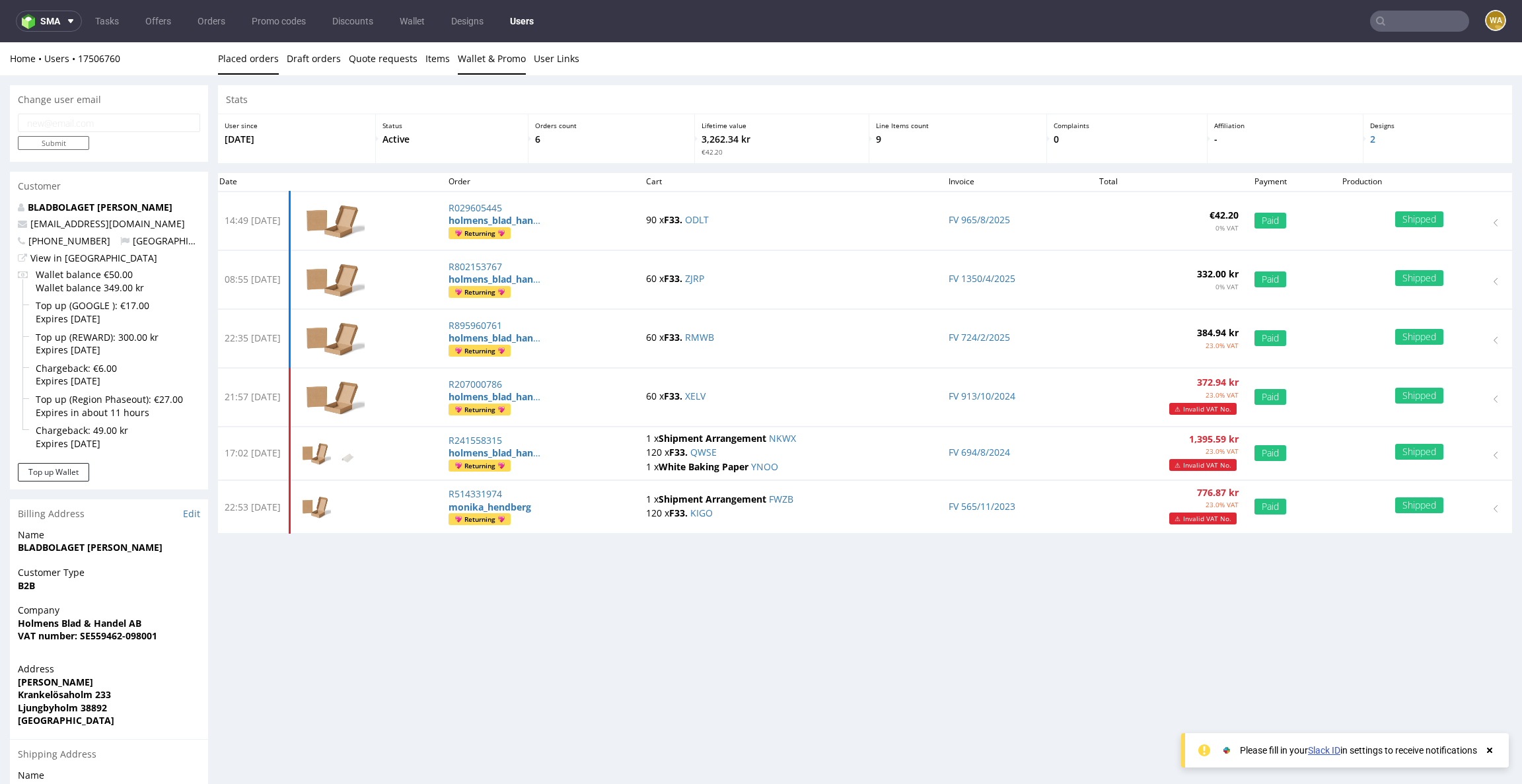
click at [466, 57] on link "Wallet & Promo" at bounding box center [491, 58] width 68 height 32
click at [461, 61] on link "Wallet & Promo" at bounding box center [491, 58] width 68 height 32
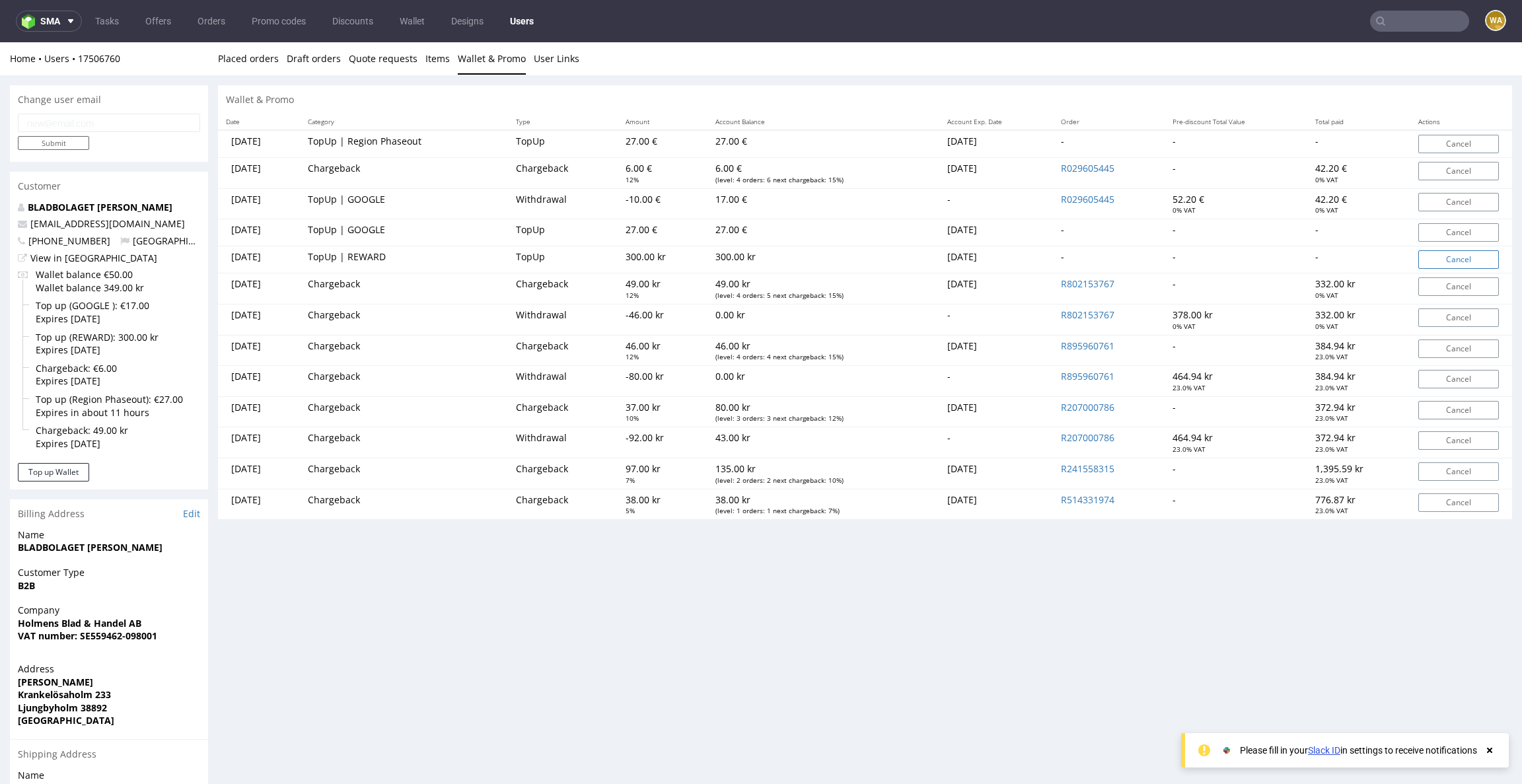
click at [1439, 260] on button "Cancel" at bounding box center [1458, 259] width 81 height 19
click at [1414, 226] on link "Yes" at bounding box center [1420, 216] width 38 height 19
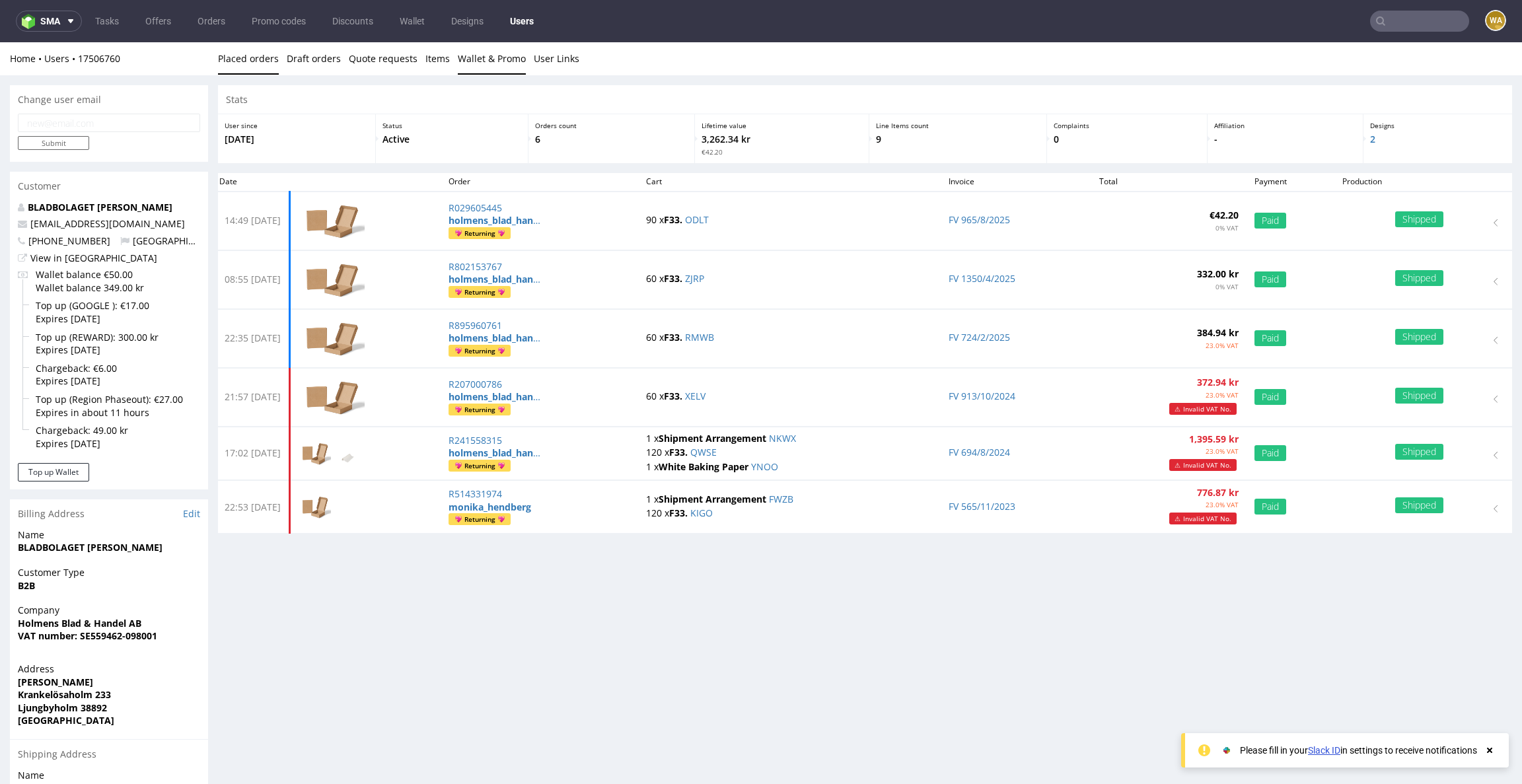
click at [466, 56] on link "Wallet & Promo" at bounding box center [491, 58] width 68 height 32
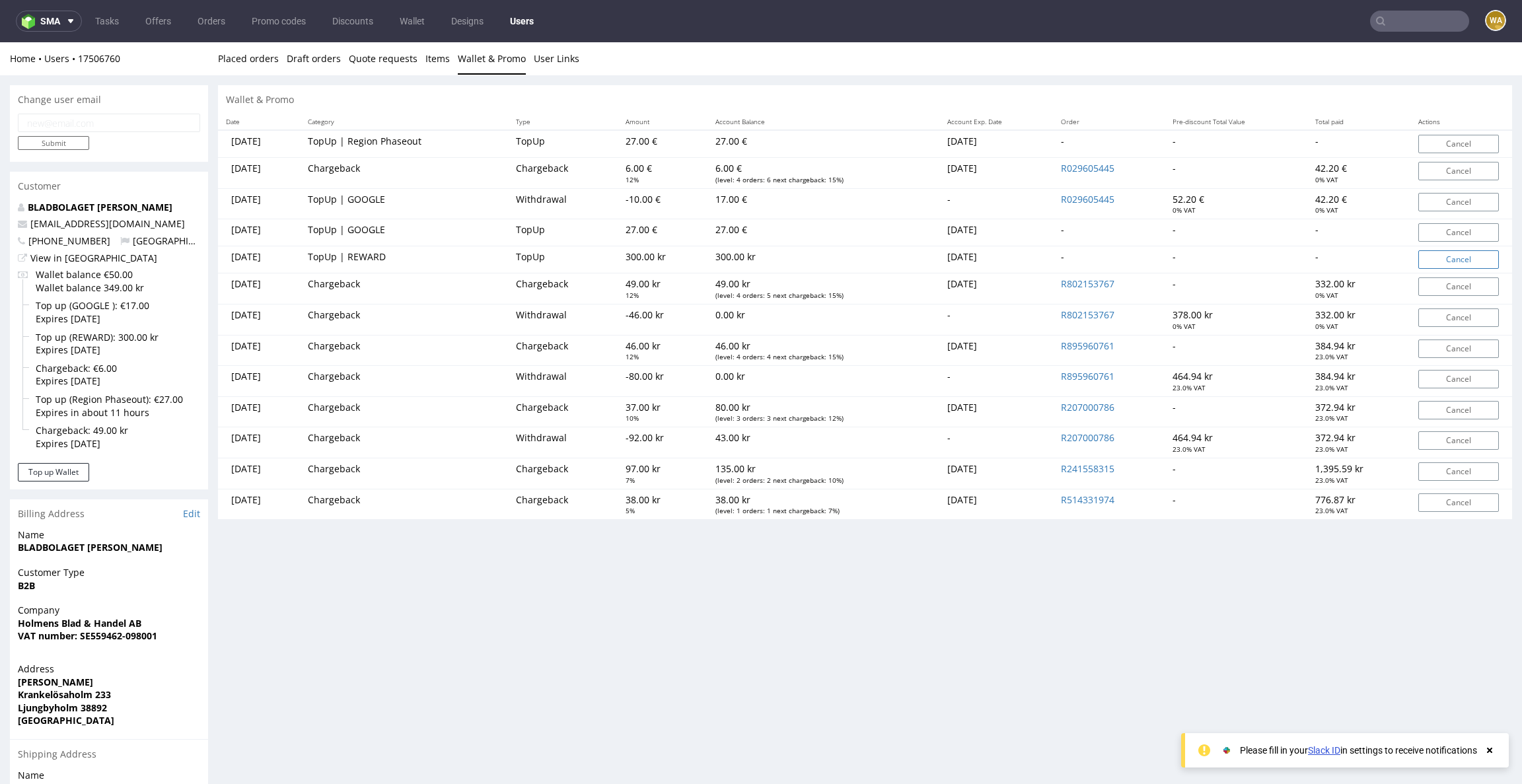
click at [1446, 258] on button "Cancel" at bounding box center [1458, 259] width 81 height 19
click at [1423, 225] on link "Yes" at bounding box center [1420, 216] width 38 height 19
click at [1445, 261] on button "Cancel" at bounding box center [1458, 259] width 81 height 19
click at [1414, 225] on link "Yes" at bounding box center [1420, 216] width 38 height 19
click at [1442, 259] on button "Cancel" at bounding box center [1458, 259] width 81 height 19
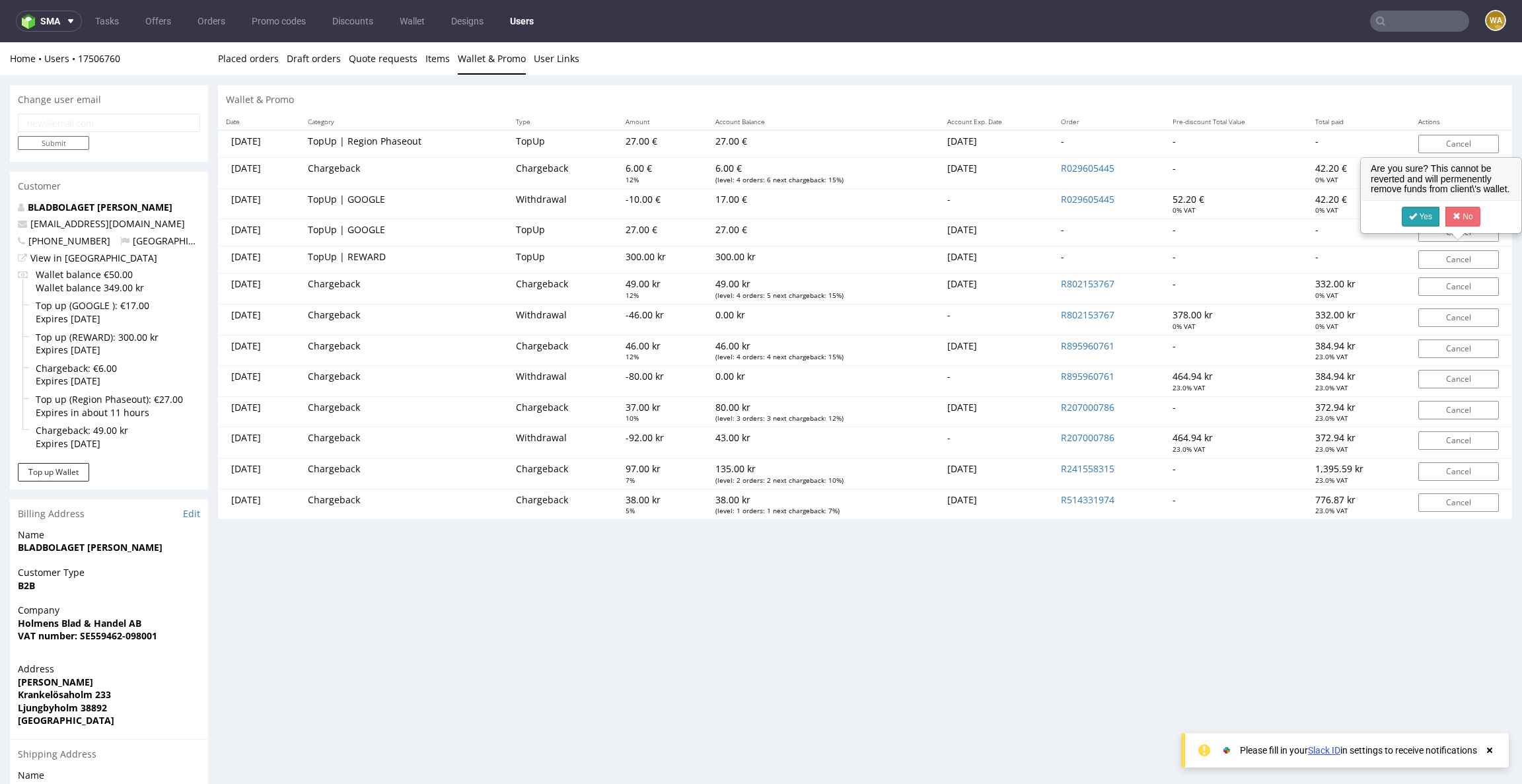
click at [1413, 226] on link "Yes" at bounding box center [1420, 216] width 38 height 19
click at [1440, 259] on button "Cancel" at bounding box center [1458, 259] width 81 height 19
click at [1443, 200] on h3 "Are you sure? This cannot be reverted and will permenently remove funds from cl…" at bounding box center [1441, 179] width 159 height 42
click at [1465, 226] on link "No" at bounding box center [1463, 216] width 35 height 19
click at [1448, 262] on button "Cancel" at bounding box center [1458, 259] width 81 height 19
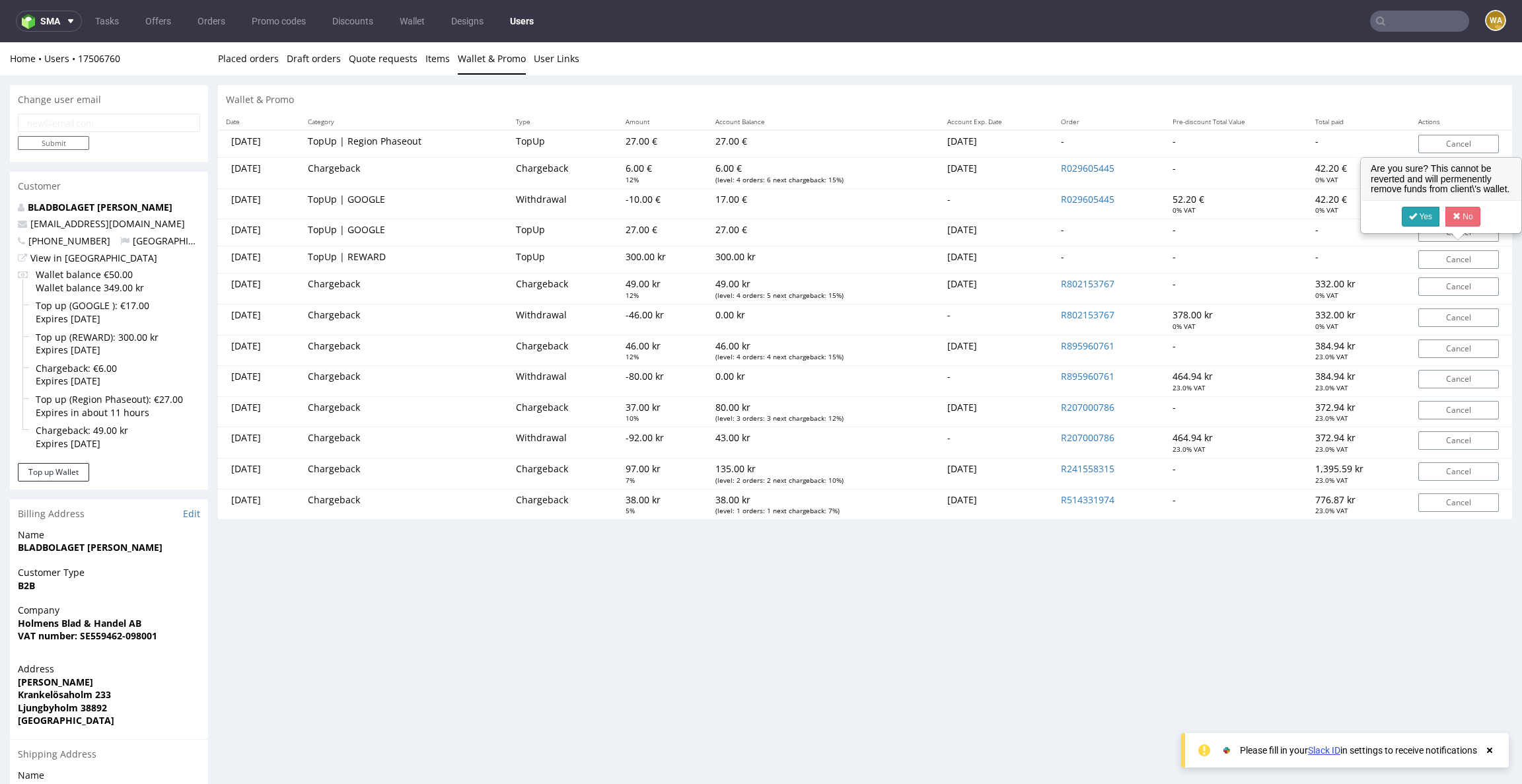
click at [1416, 226] on link "Yes" at bounding box center [1420, 216] width 38 height 19
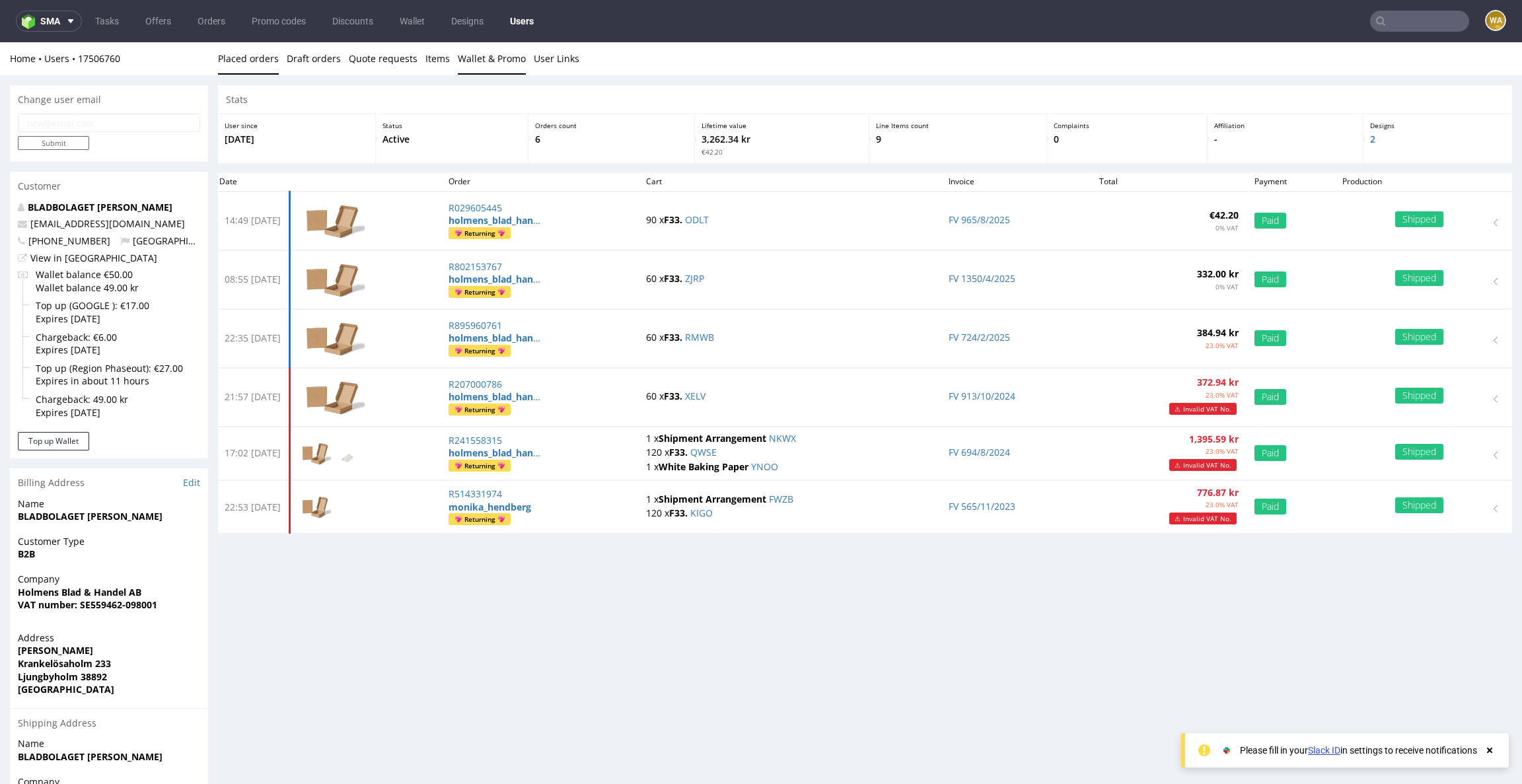
click at [474, 59] on link "Wallet & Promo" at bounding box center [491, 58] width 68 height 32
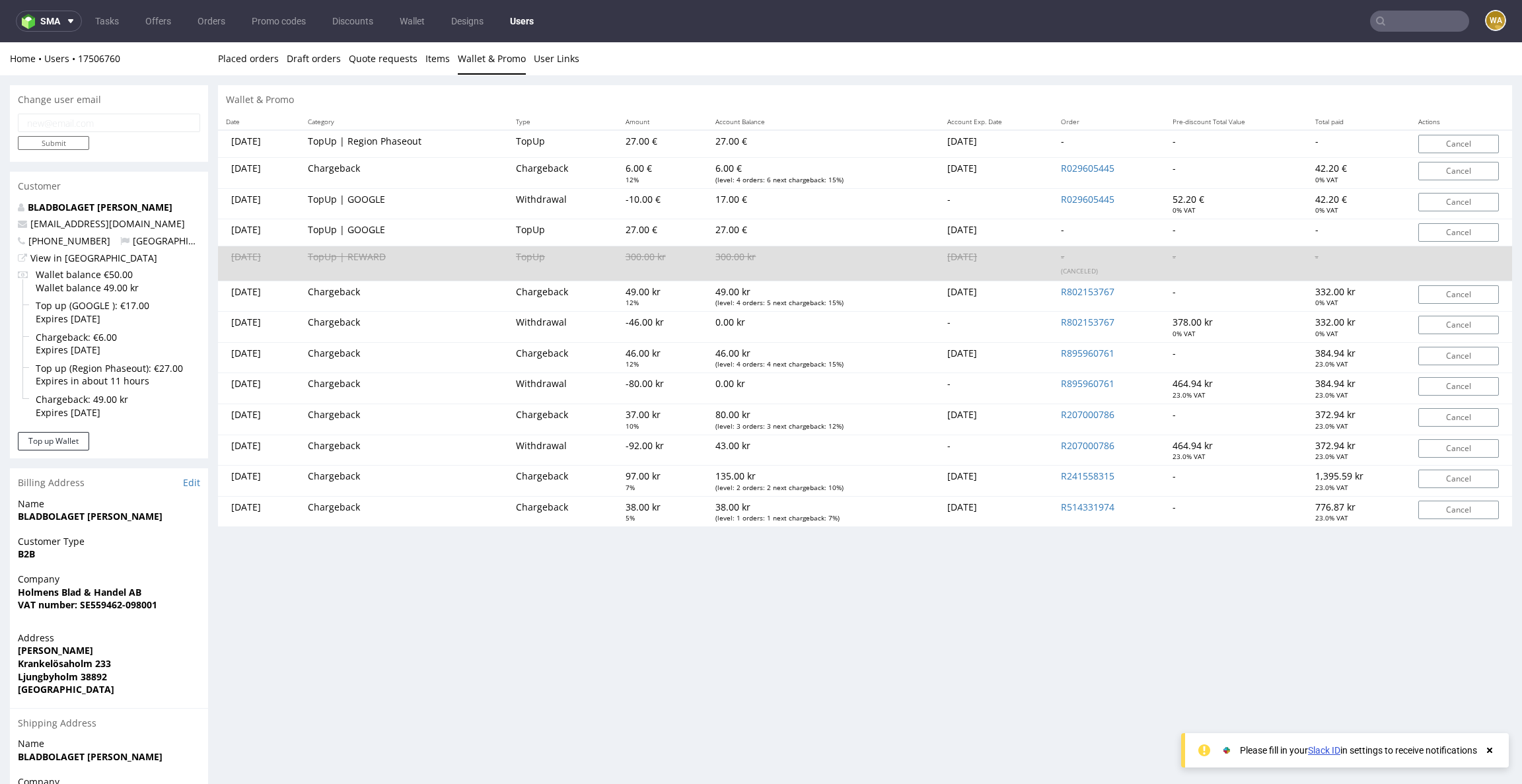
click at [815, 621] on div "Stats User since 7th Nov 2023 Status Active Orders count 6 Lifetime value 3,262…" at bounding box center [865, 493] width 1294 height 816
click at [1072, 656] on div "Stats User since 7th Nov 2023 Status Active Orders count 6 Lifetime value 3,262…" at bounding box center [865, 493] width 1294 height 816
click at [829, 603] on div "Stats User since 7th Nov 2023 Status Active Orders count 6 Lifetime value 3,262…" at bounding box center [865, 493] width 1294 height 816
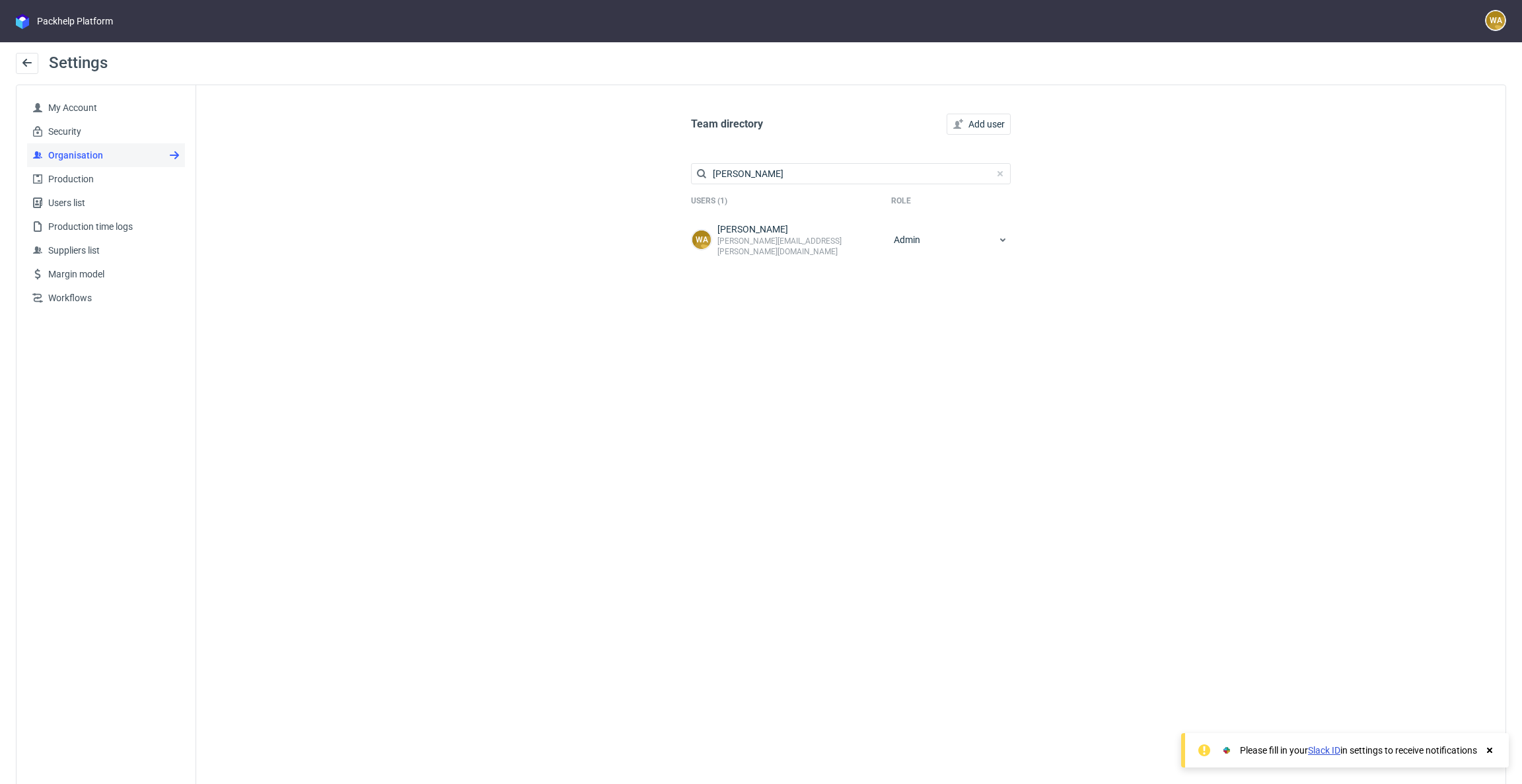
scroll to position [27, 0]
